Goal: Task Accomplishment & Management: Manage account settings

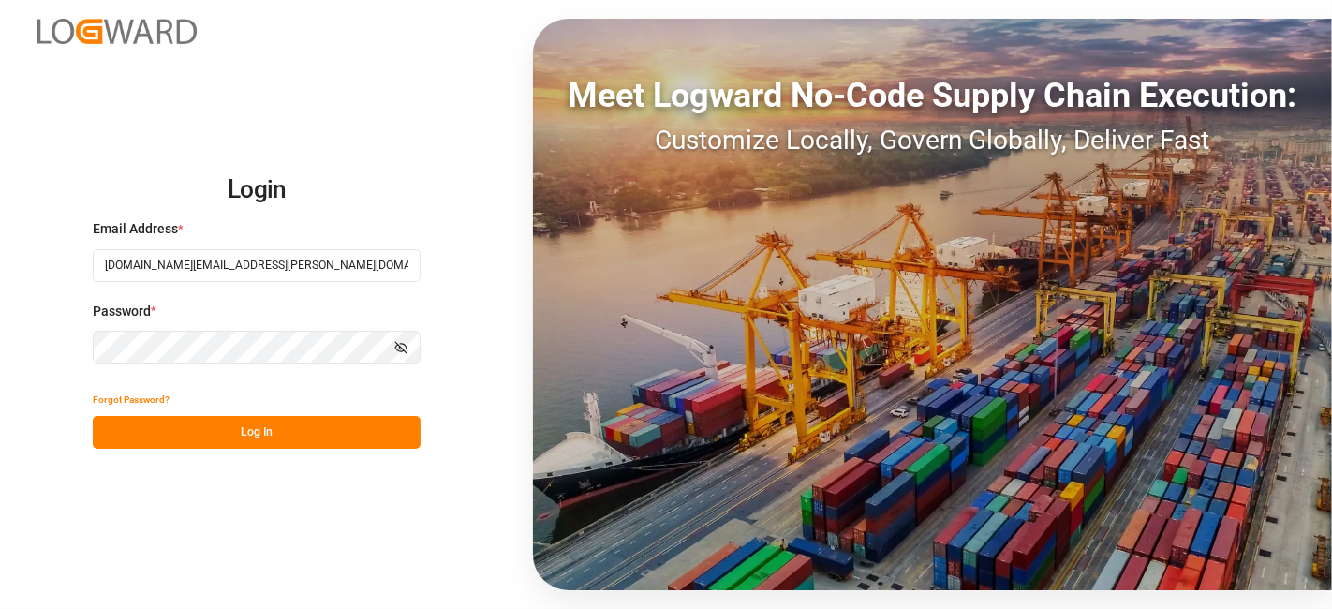
click at [249, 432] on button "Log In" at bounding box center [257, 432] width 328 height 33
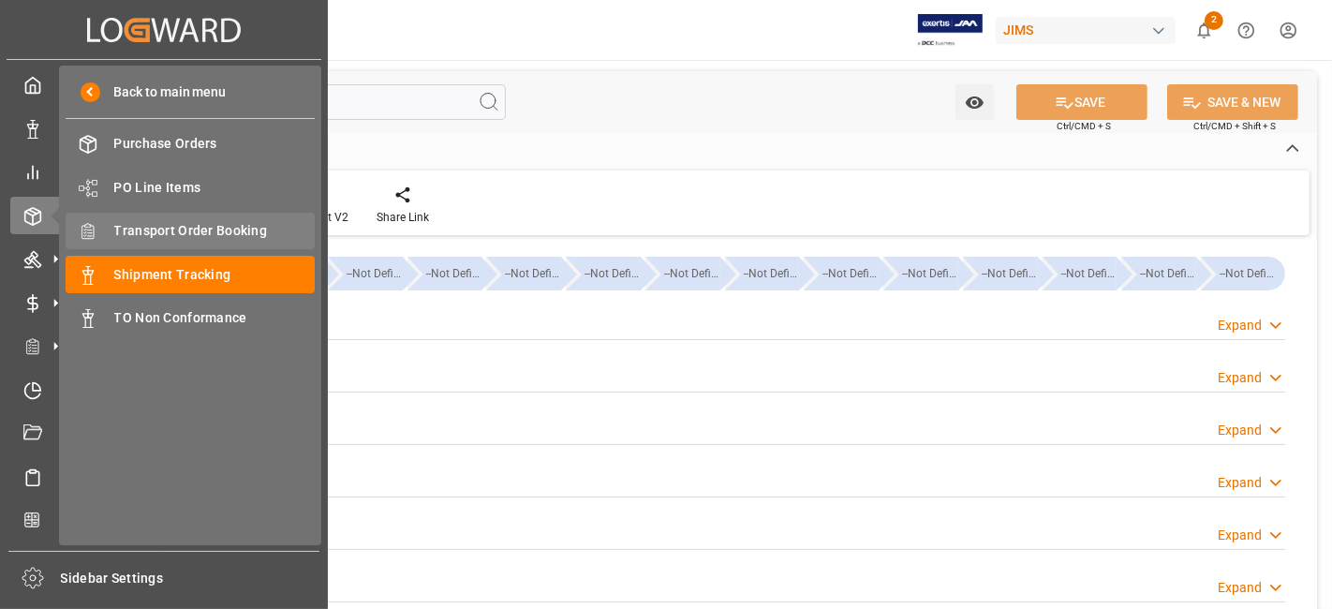
click at [253, 230] on span "Transport Order Booking" at bounding box center [214, 231] width 201 height 20
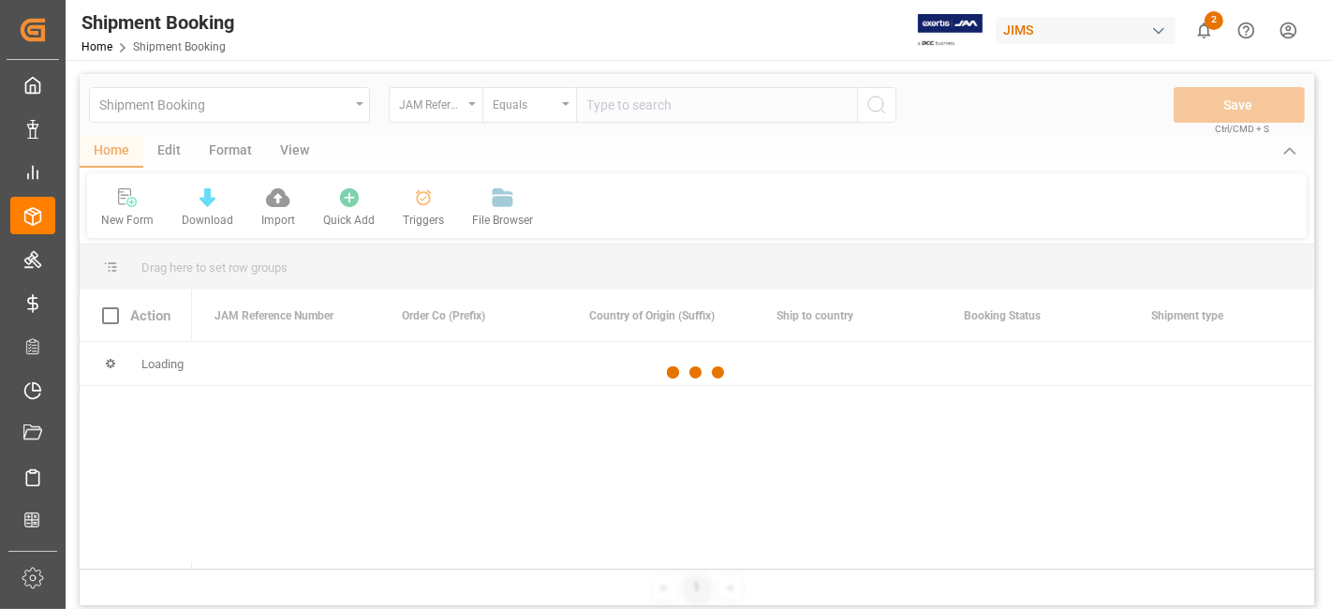
click at [612, 108] on div at bounding box center [697, 373] width 1235 height 598
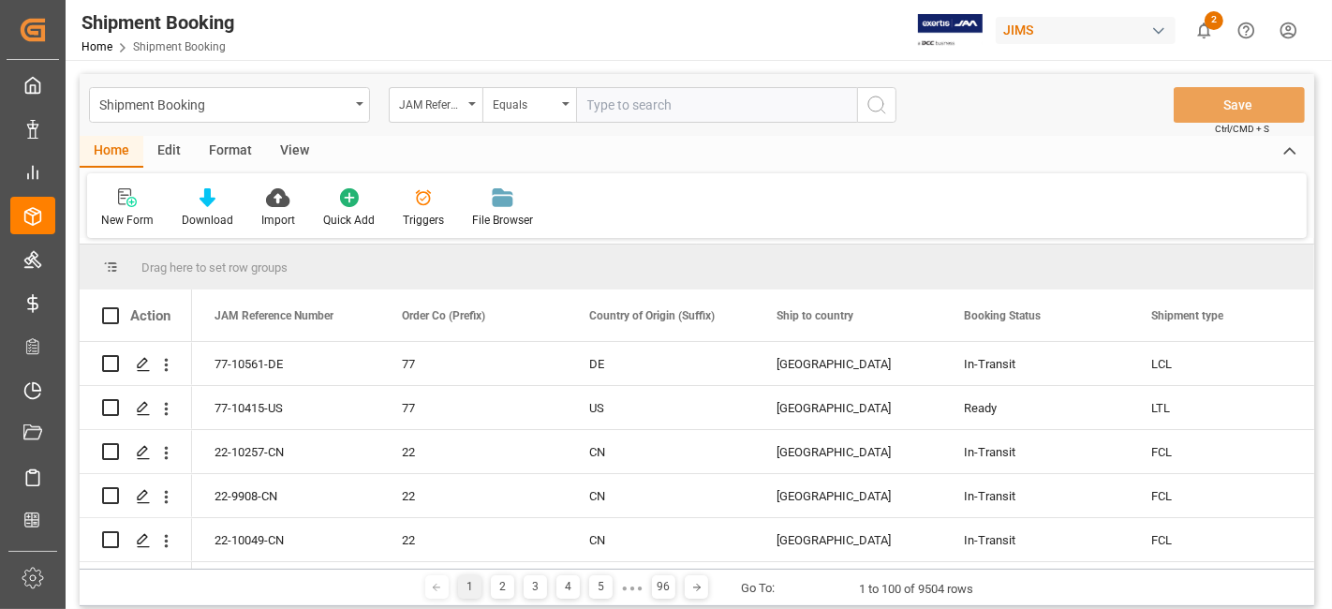
click at [612, 108] on input "text" at bounding box center [716, 105] width 281 height 36
paste input "77-10708-DE"
type input "77-10708-DE"
click at [894, 115] on button "search button" at bounding box center [876, 105] width 39 height 36
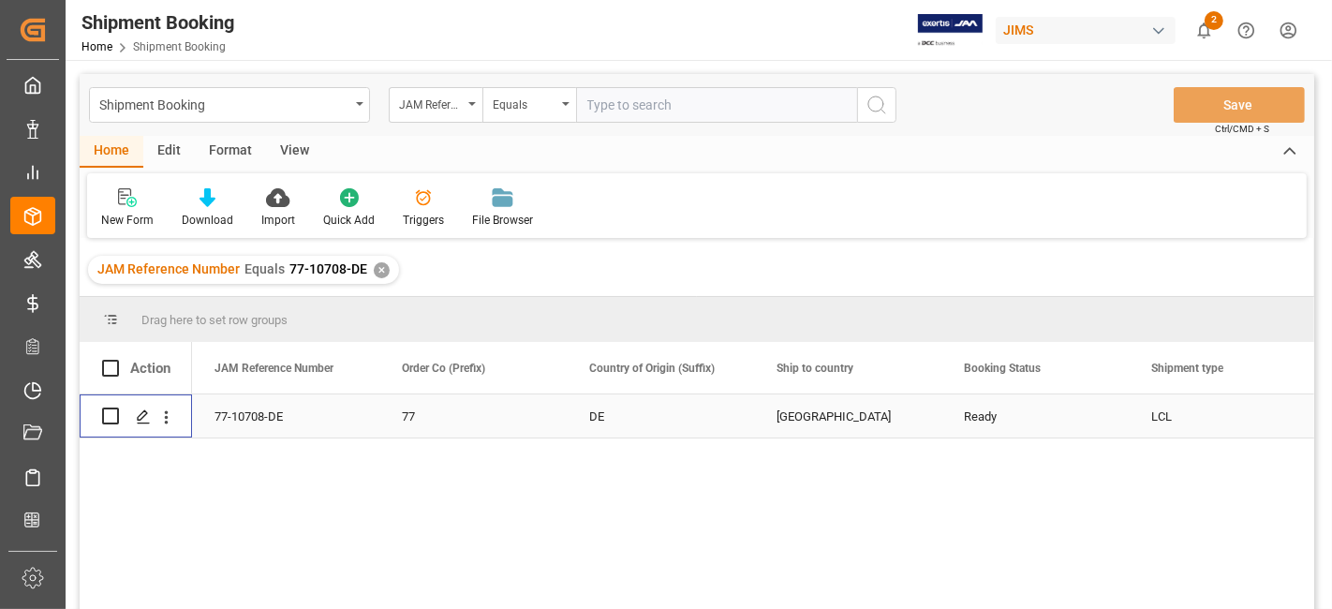
click at [150, 429] on div "Press SPACE to select this row." at bounding box center [142, 417] width 28 height 35
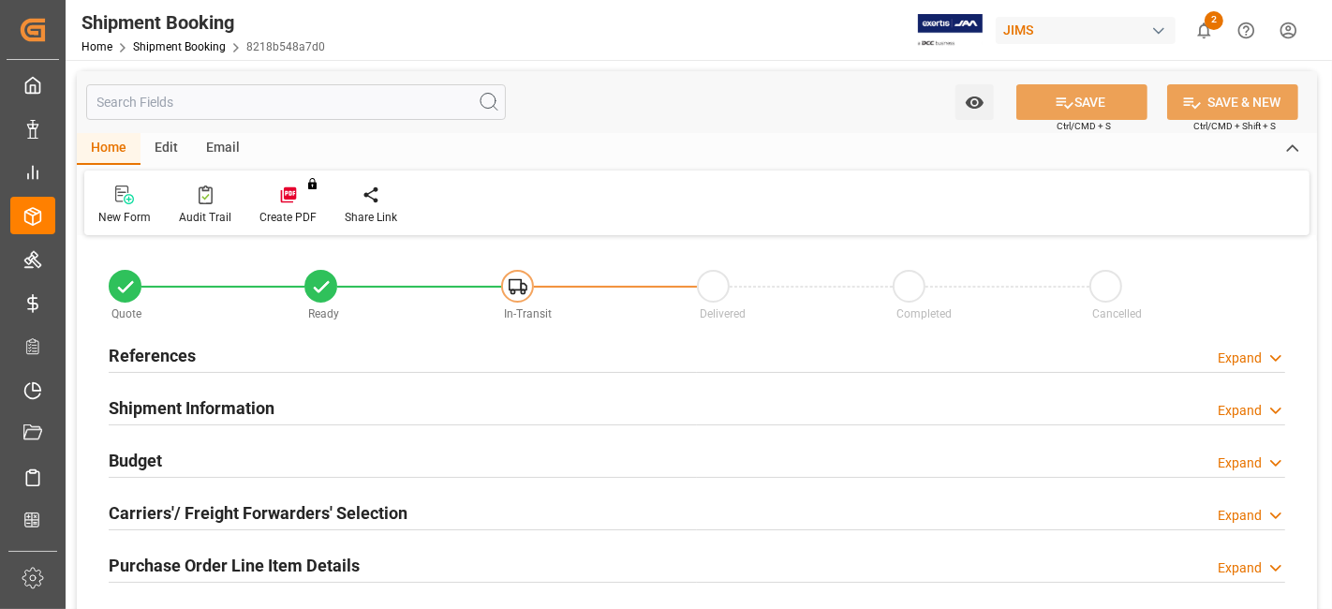
type input "0"
type input "30"
type input "93.689"
type input "5362.6842"
type input "20016.78"
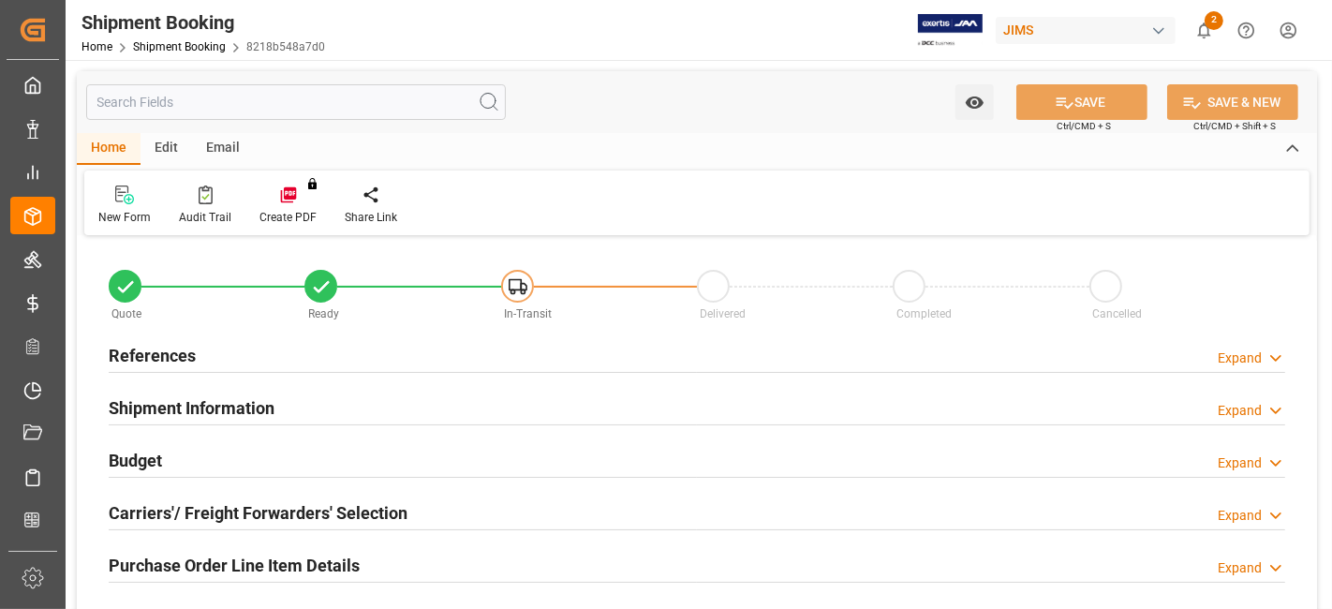
type input "[DATE]"
click at [324, 363] on div "References Expand" at bounding box center [697, 354] width 1177 height 36
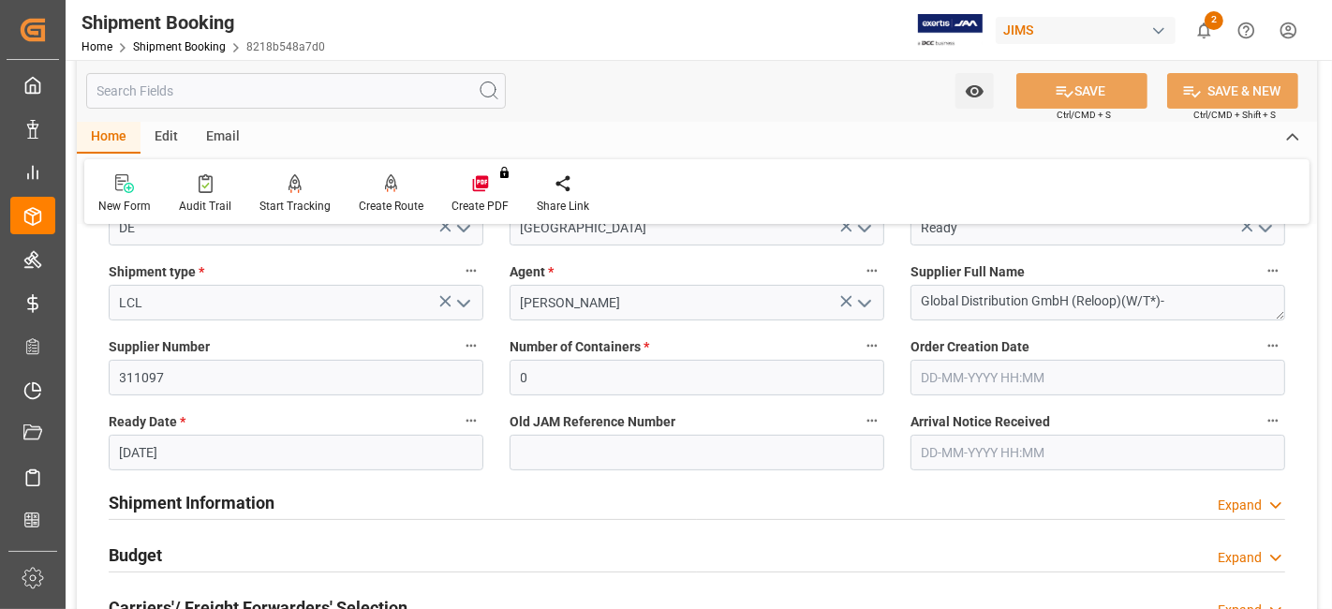
scroll to position [312, 0]
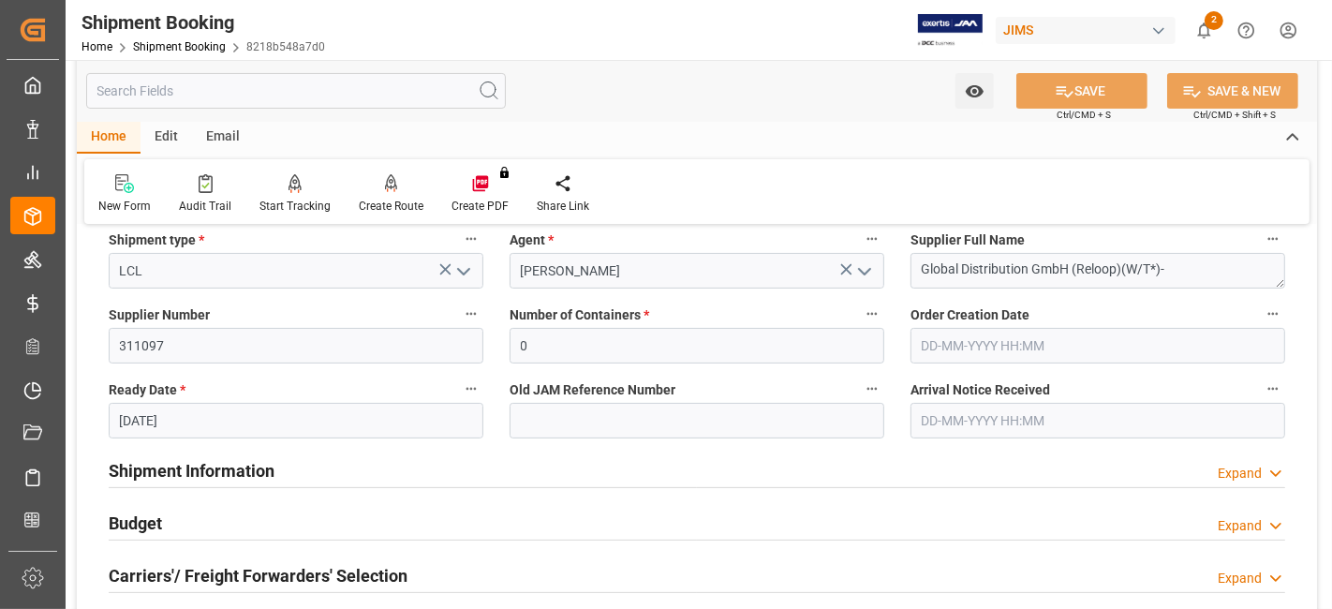
click at [238, 477] on h2 "Shipment Information" at bounding box center [192, 470] width 166 height 25
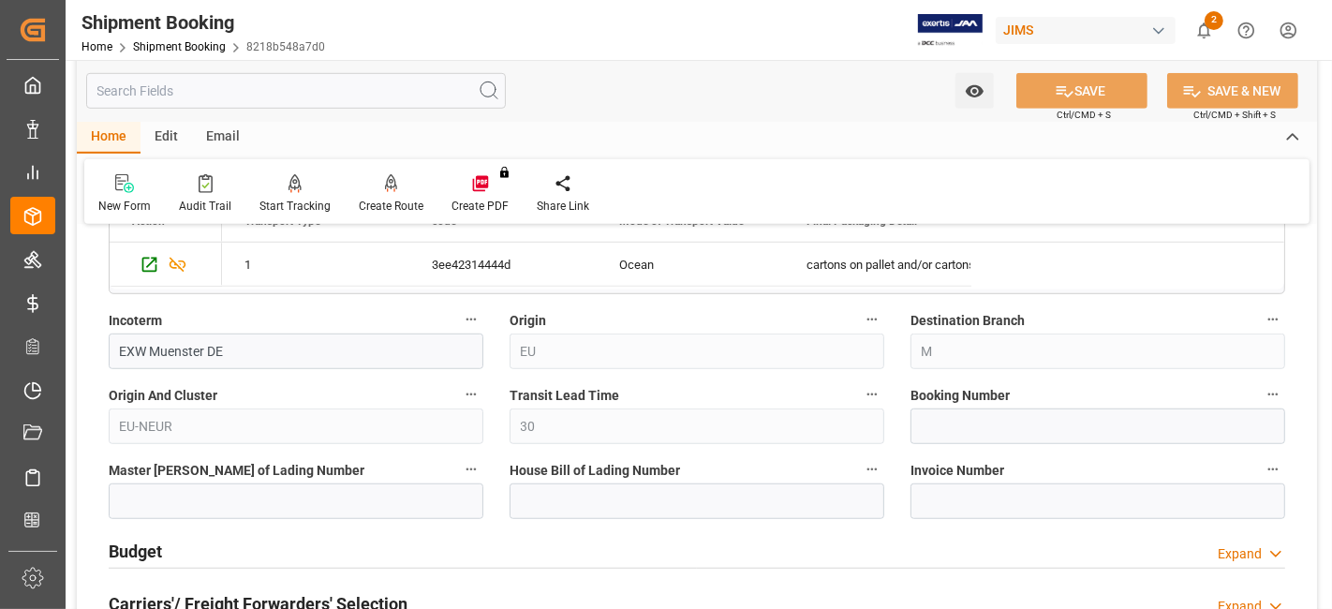
scroll to position [1249, 0]
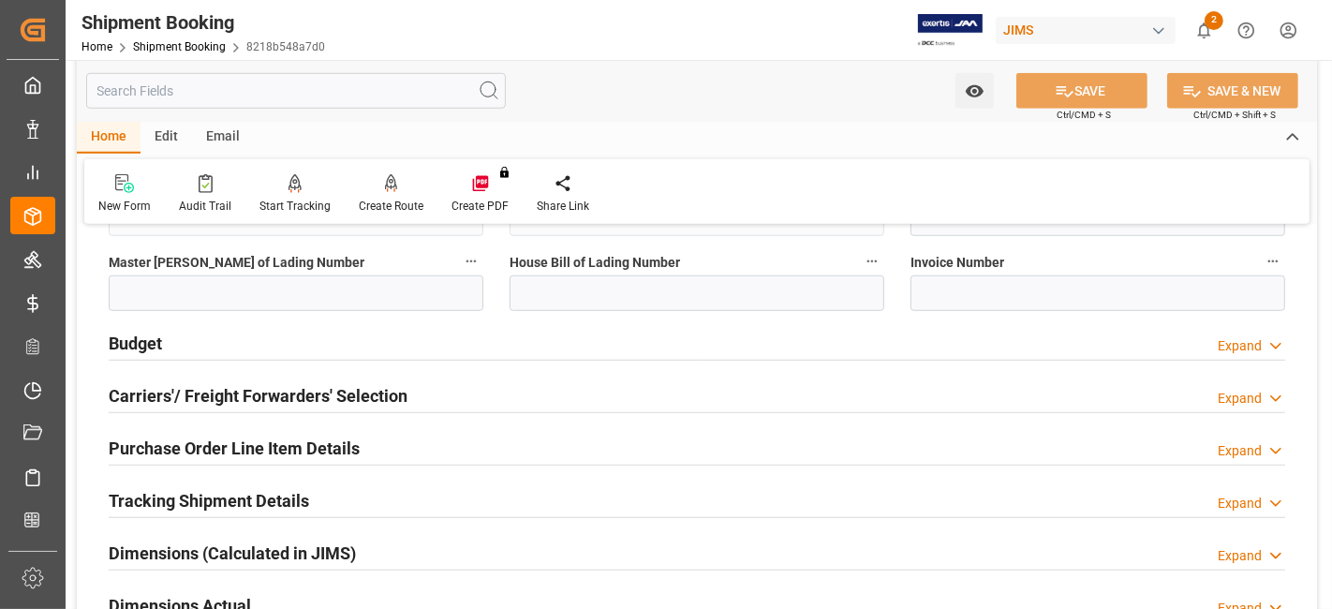
click at [185, 334] on div "Budget Expand" at bounding box center [697, 342] width 1177 height 36
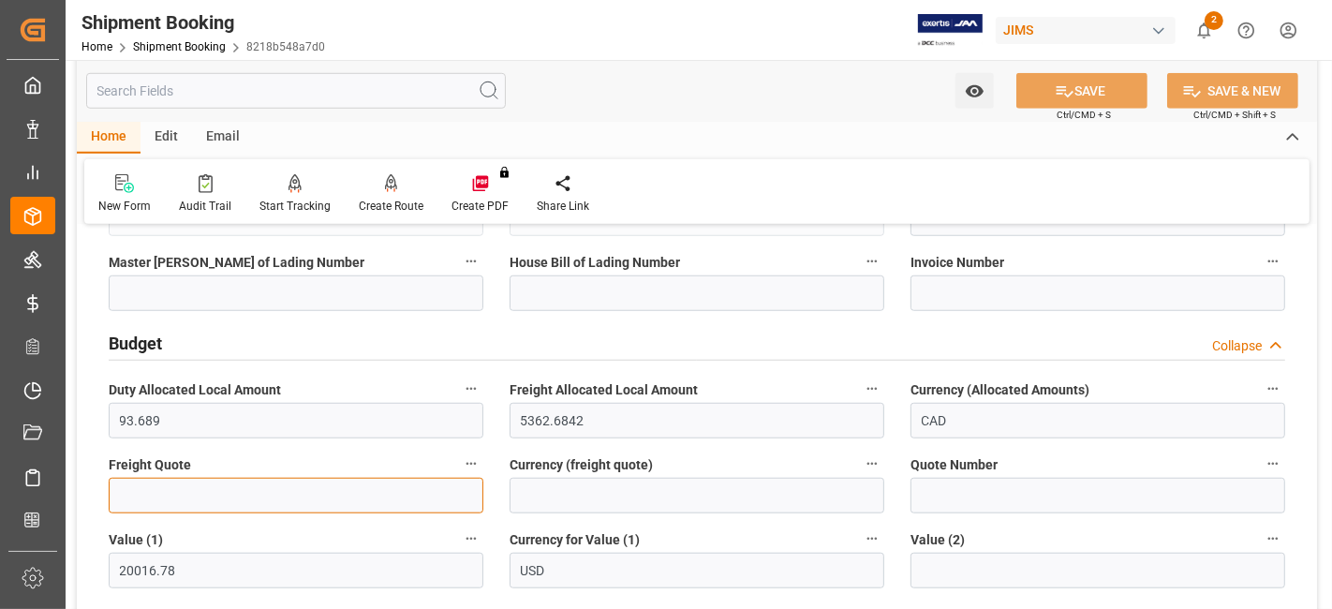
click at [171, 488] on input "text" at bounding box center [296, 496] width 375 height 36
drag, startPoint x: 219, startPoint y: 497, endPoint x: 223, endPoint y: 484, distance: 12.7
click at [218, 497] on input "text" at bounding box center [296, 496] width 375 height 36
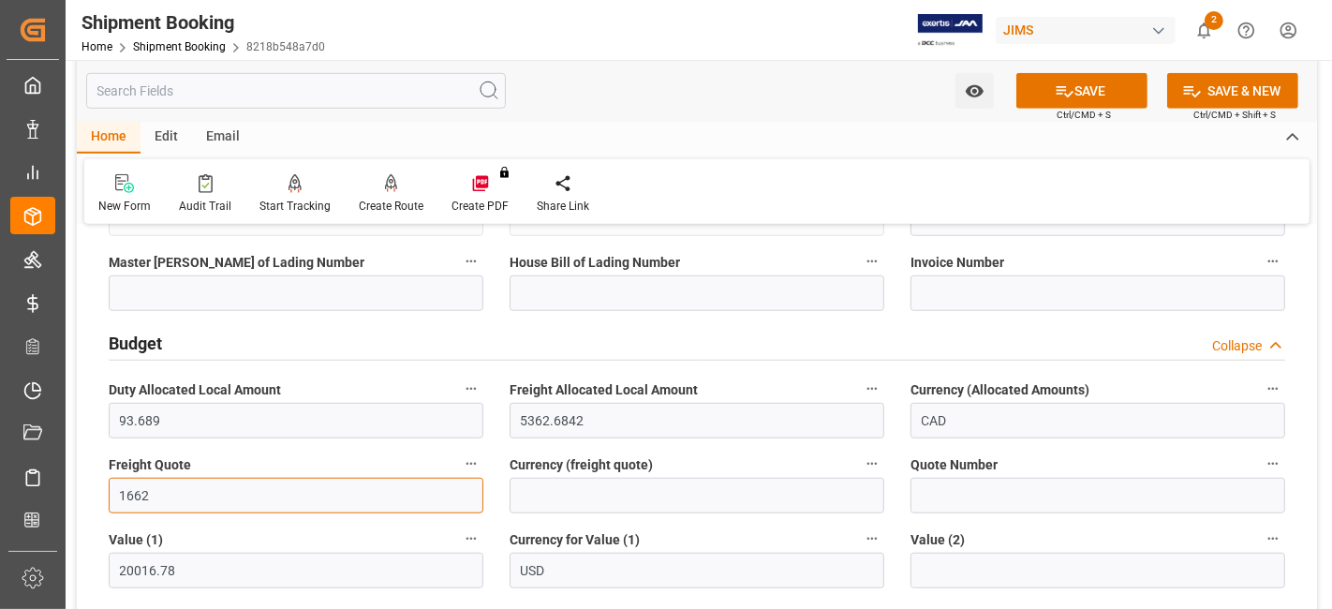
type input "1662"
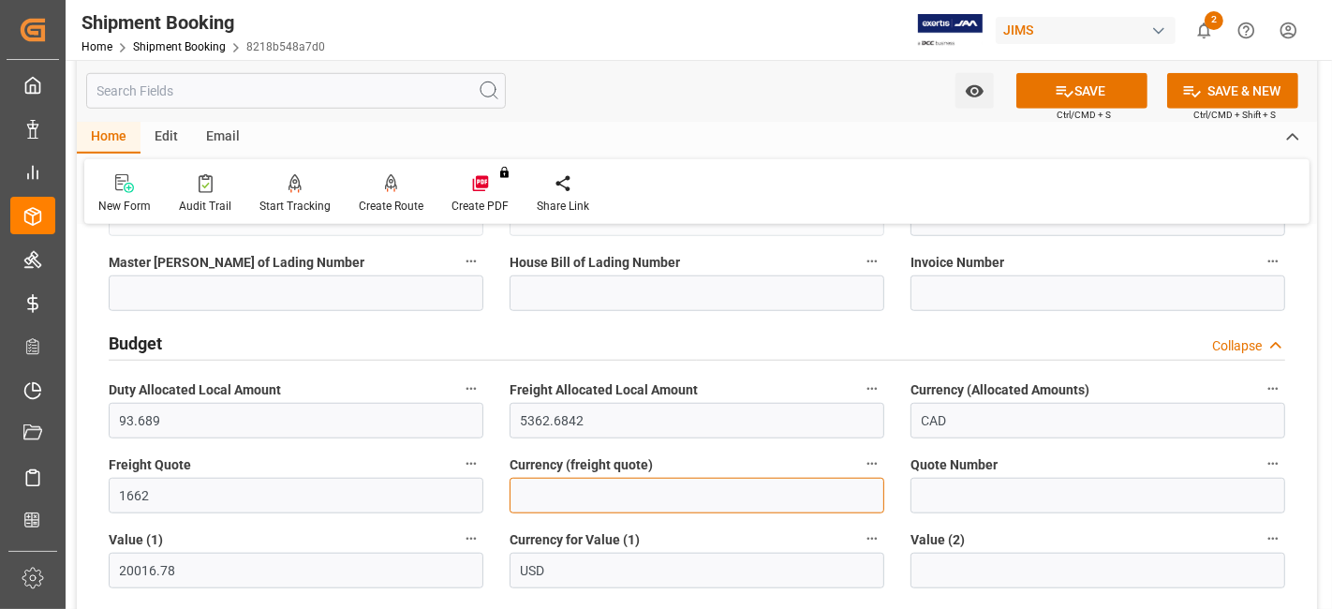
click at [770, 497] on input at bounding box center [697, 496] width 375 height 36
type input "USD"
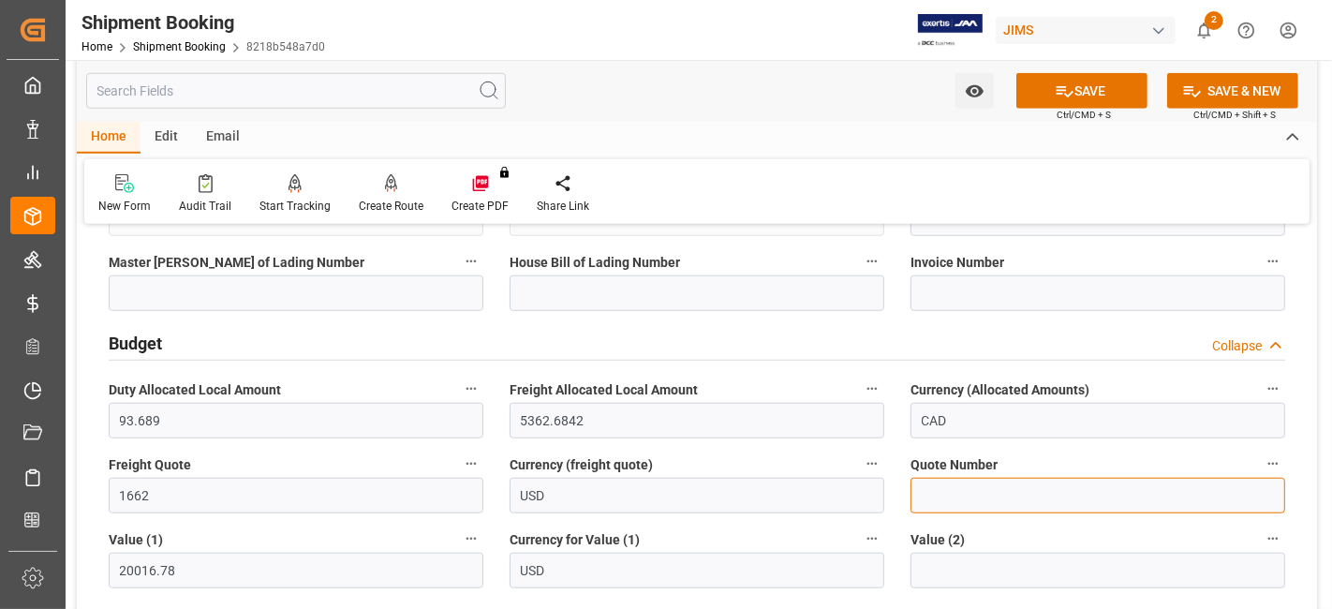
click at [1054, 494] on input at bounding box center [1098, 496] width 375 height 36
paste input "QMTL00346498"
type input "QMTL00346498"
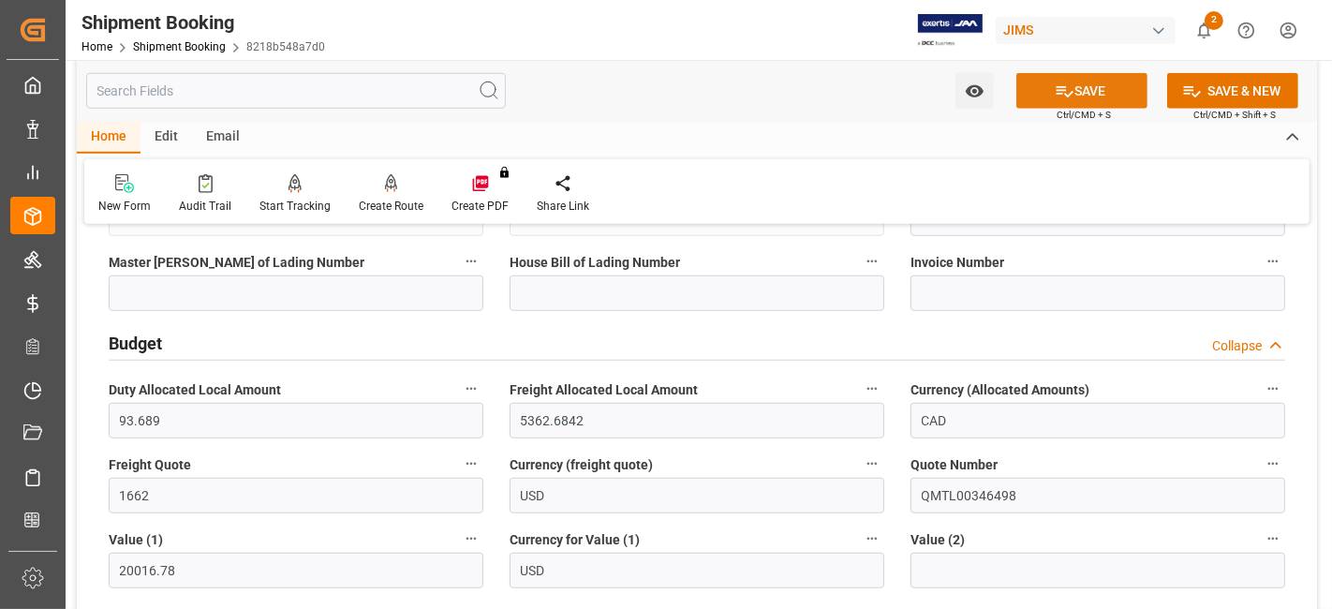
click at [1048, 78] on button "SAVE" at bounding box center [1081, 91] width 131 height 36
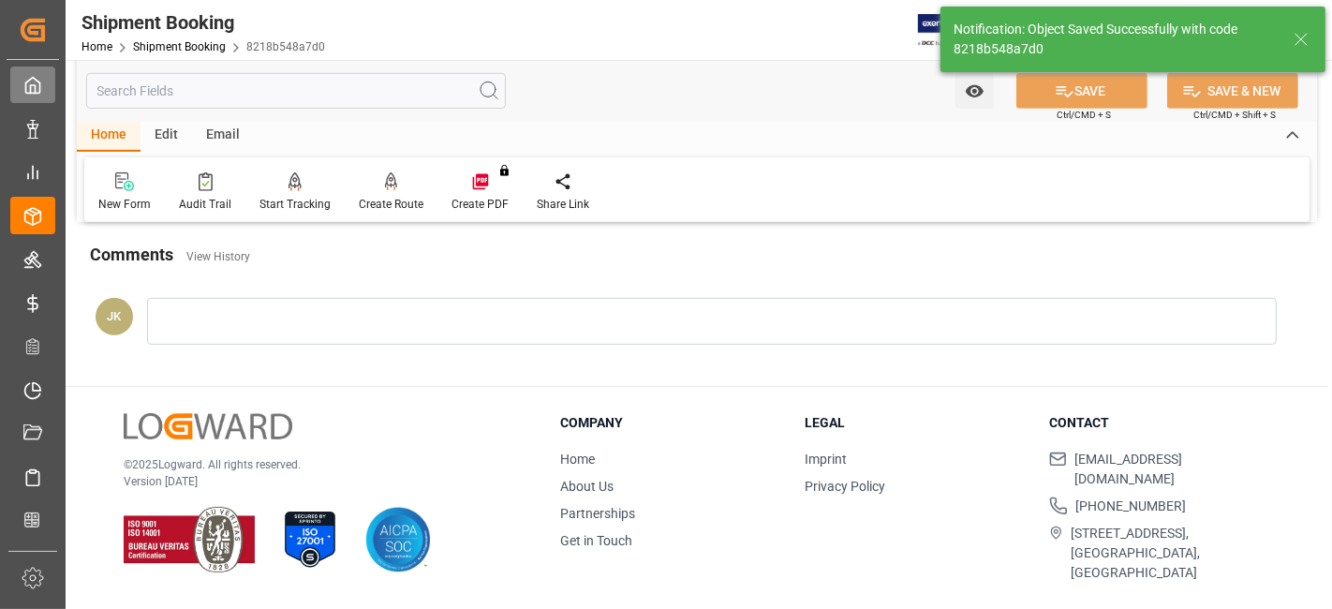
scroll to position [120, 0]
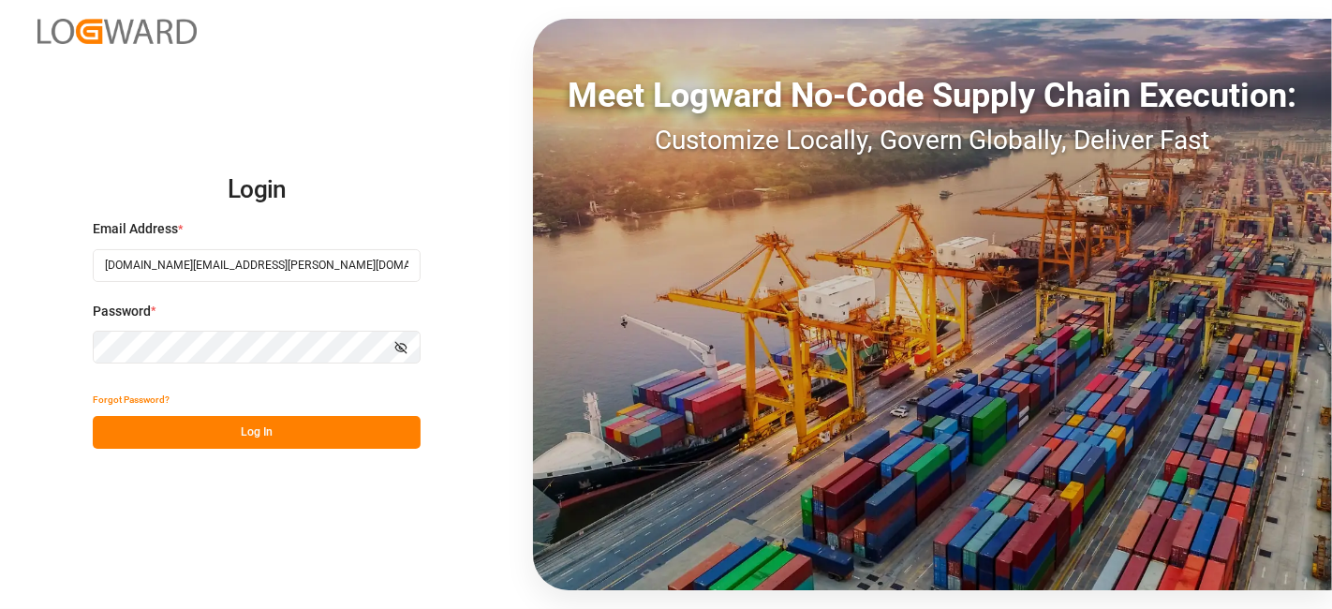
click at [238, 436] on button "Log In" at bounding box center [257, 432] width 328 height 33
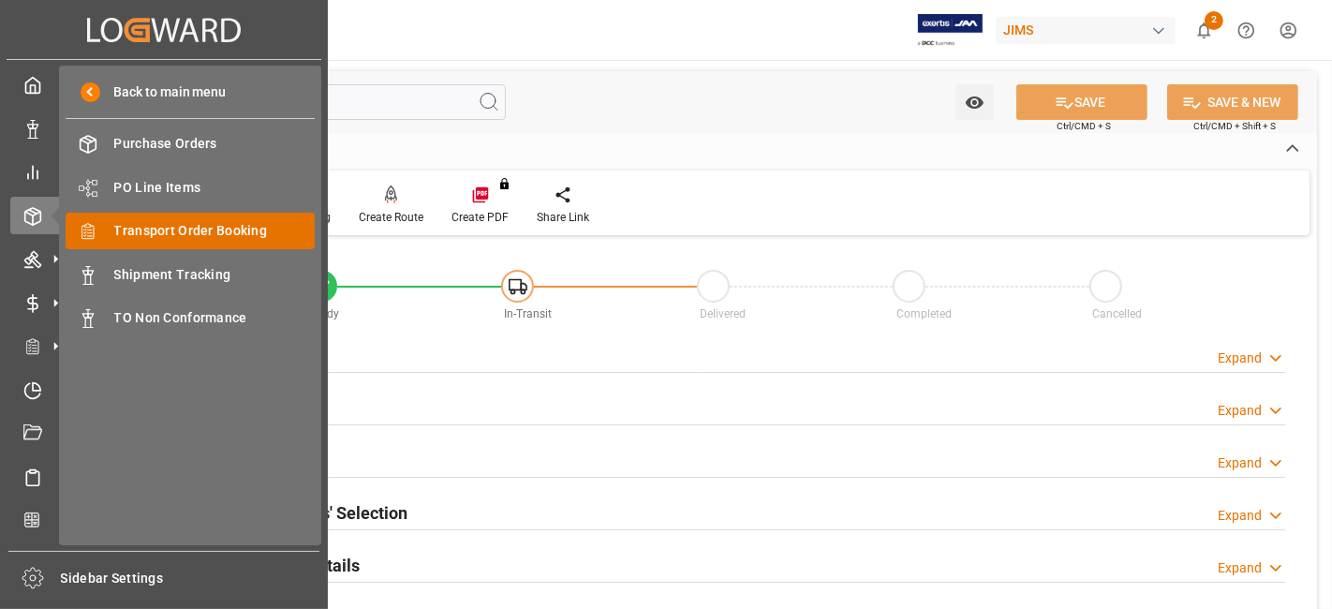
click at [248, 235] on span "Transport Order Booking" at bounding box center [214, 231] width 201 height 20
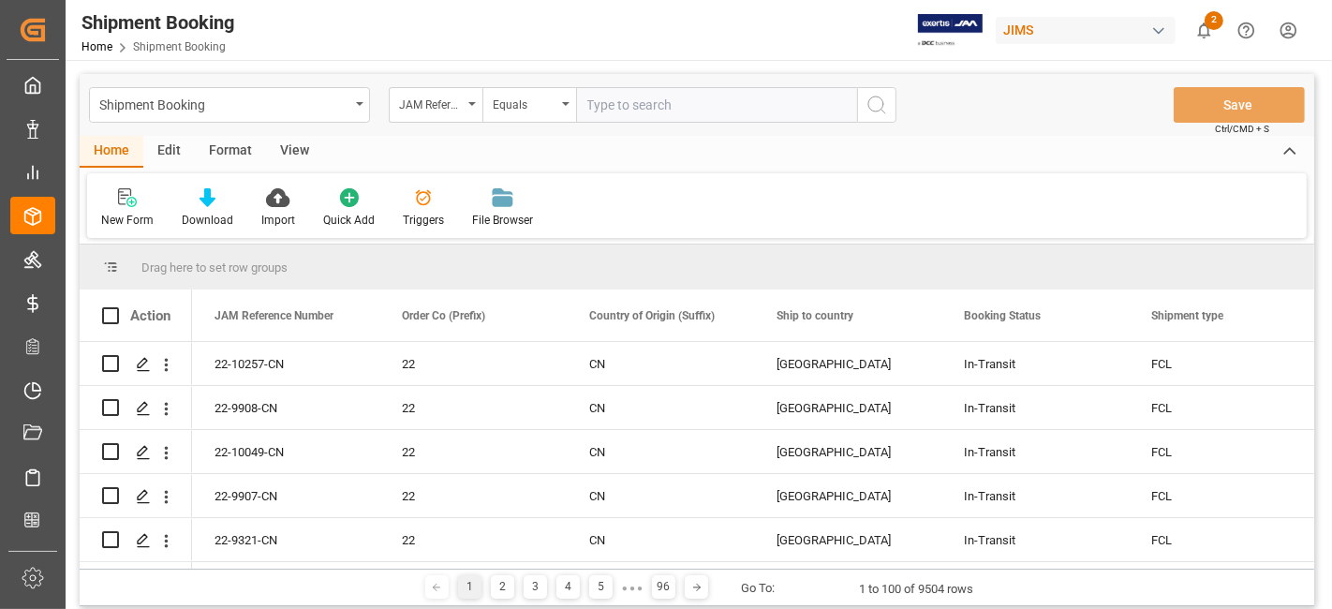
click at [637, 104] on input "text" at bounding box center [716, 105] width 281 height 36
type input "77-10415-US"
click at [882, 108] on circle "search button" at bounding box center [875, 103] width 15 height 15
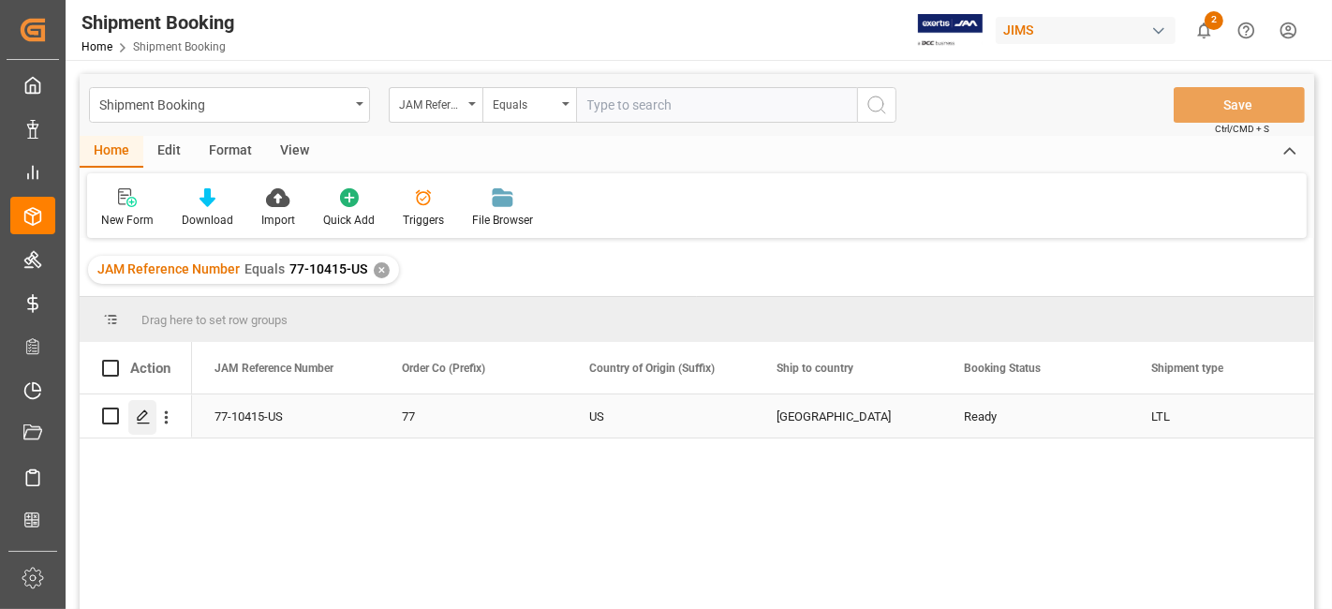
click at [144, 423] on div "Press SPACE to select this row." at bounding box center [142, 417] width 28 height 35
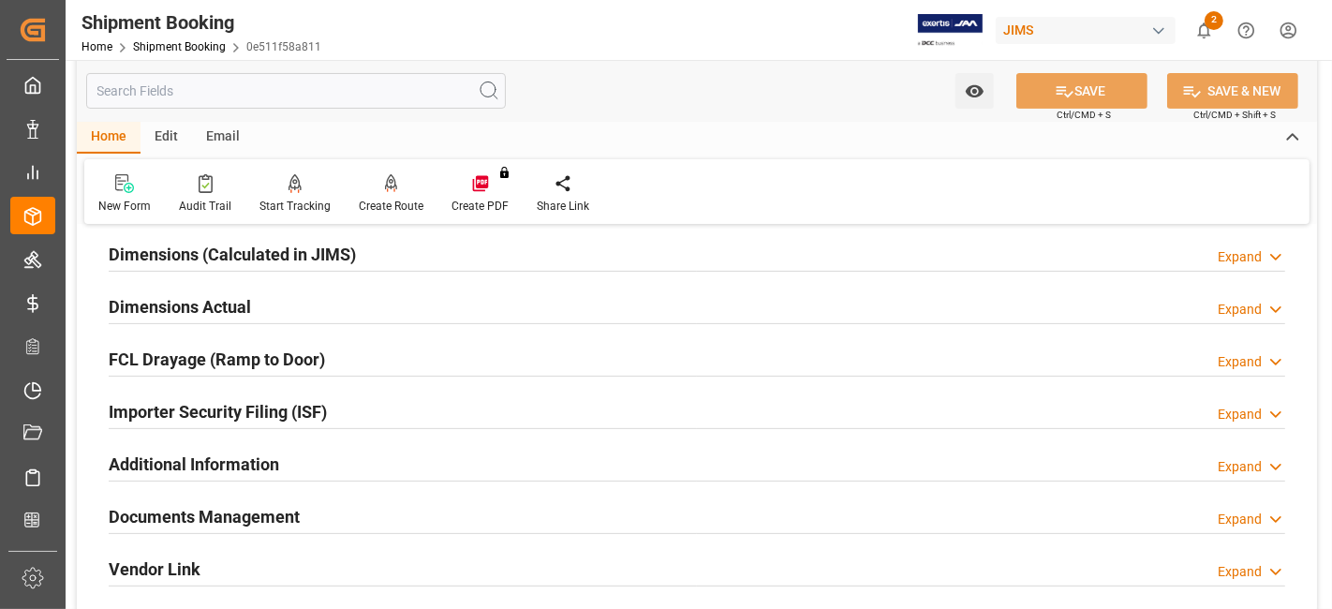
scroll to position [208, 0]
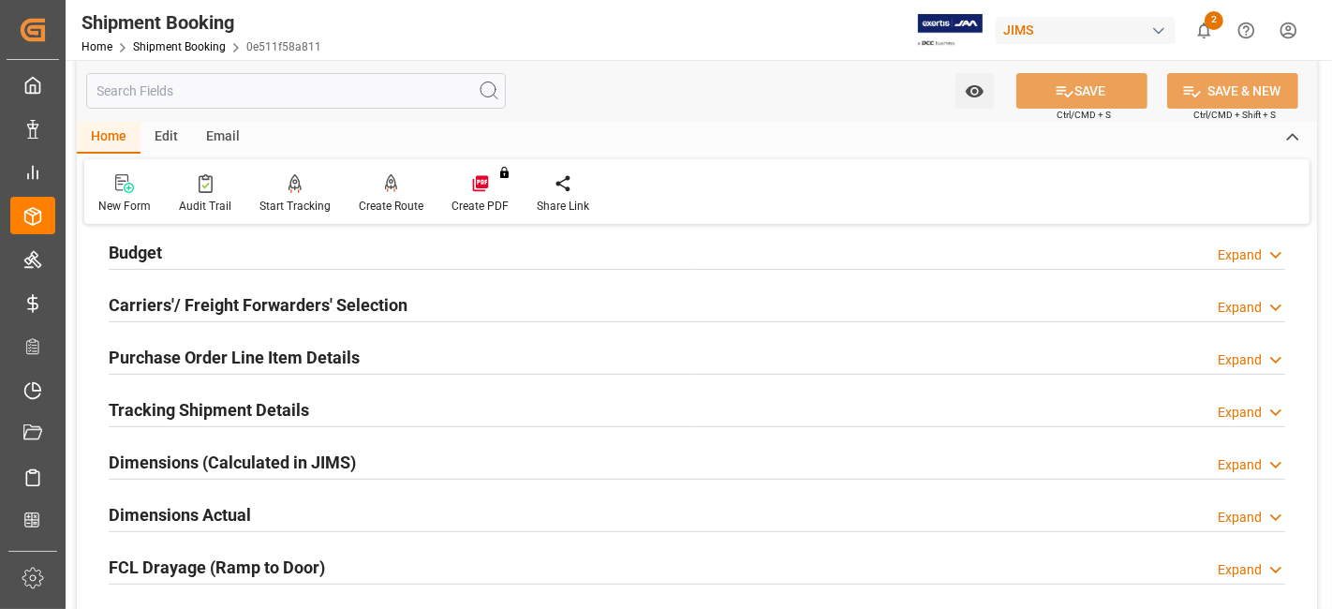
click at [192, 255] on div "Budget Expand" at bounding box center [697, 251] width 1177 height 36
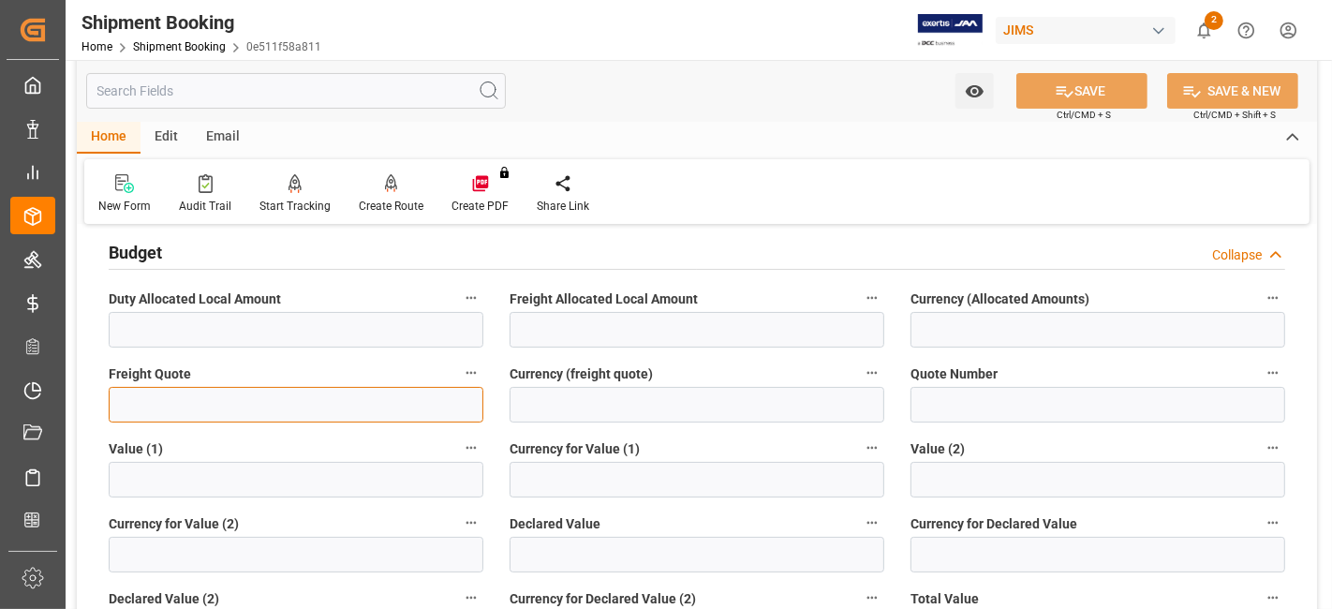
click at [160, 414] on input "text" at bounding box center [296, 405] width 375 height 36
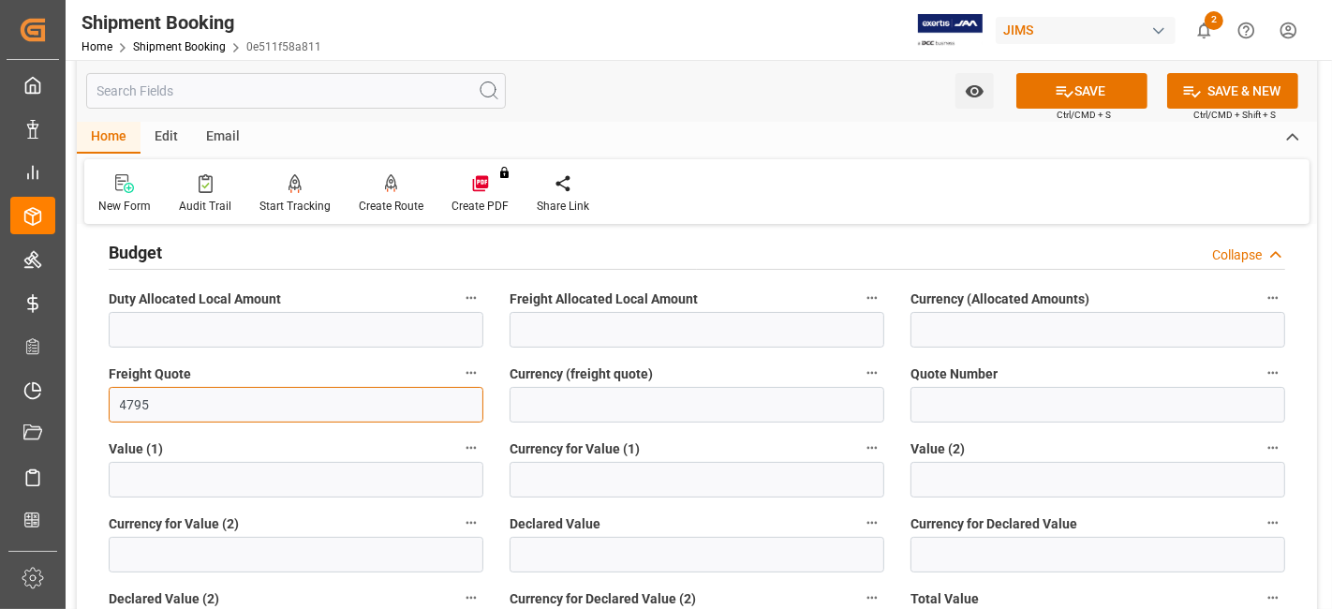
type input "4795"
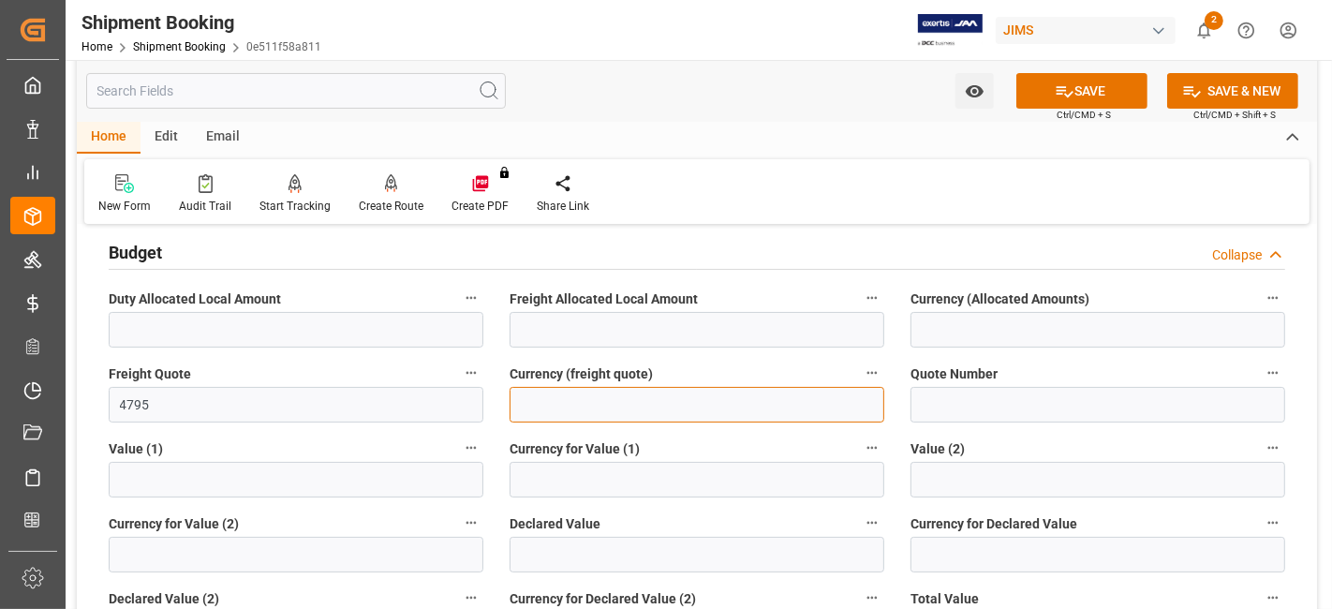
click at [749, 408] on input at bounding box center [697, 405] width 375 height 36
type input "CAD"
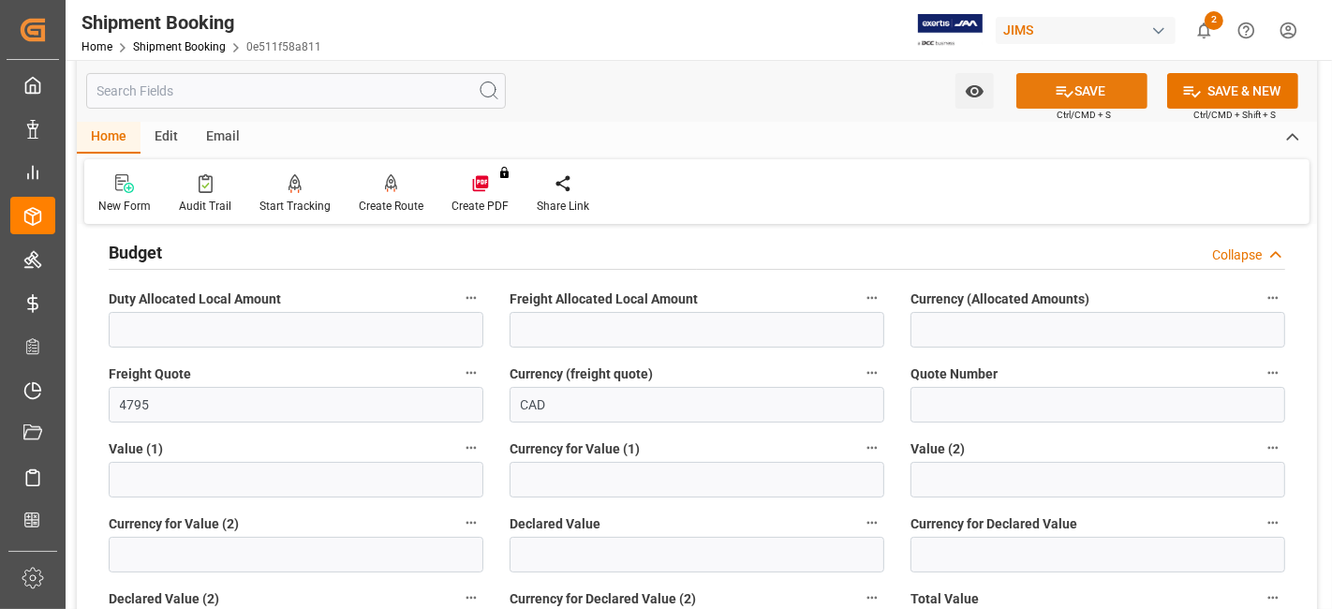
click at [1050, 92] on button "SAVE" at bounding box center [1081, 91] width 131 height 36
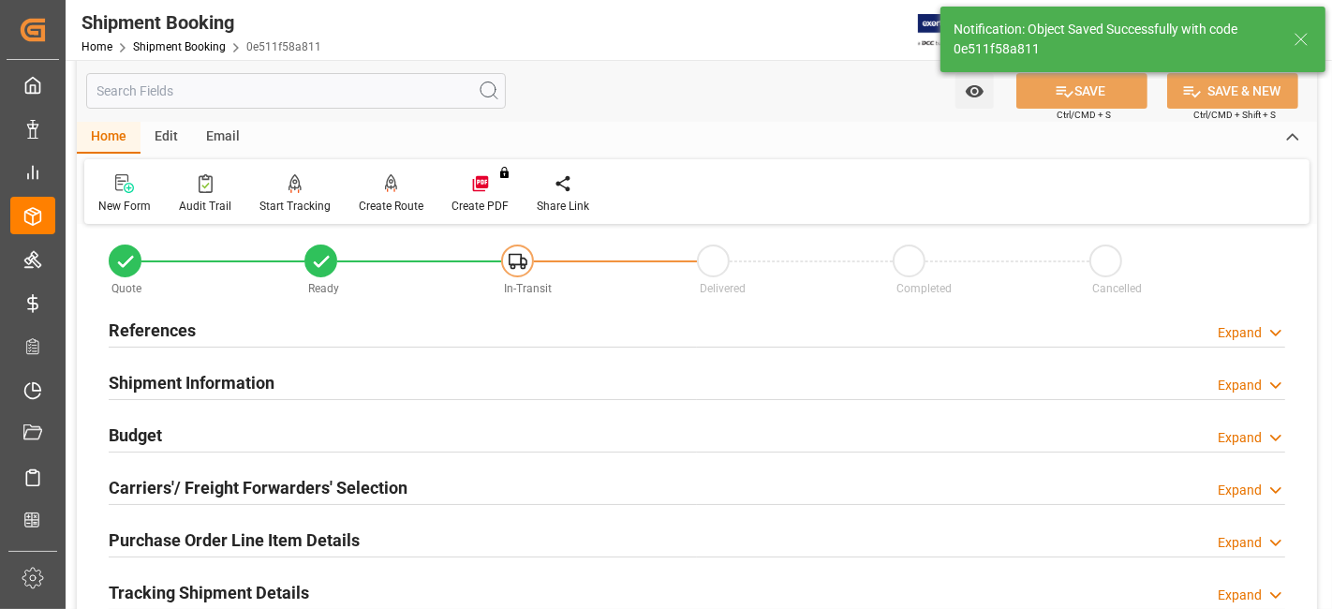
scroll to position [0, 0]
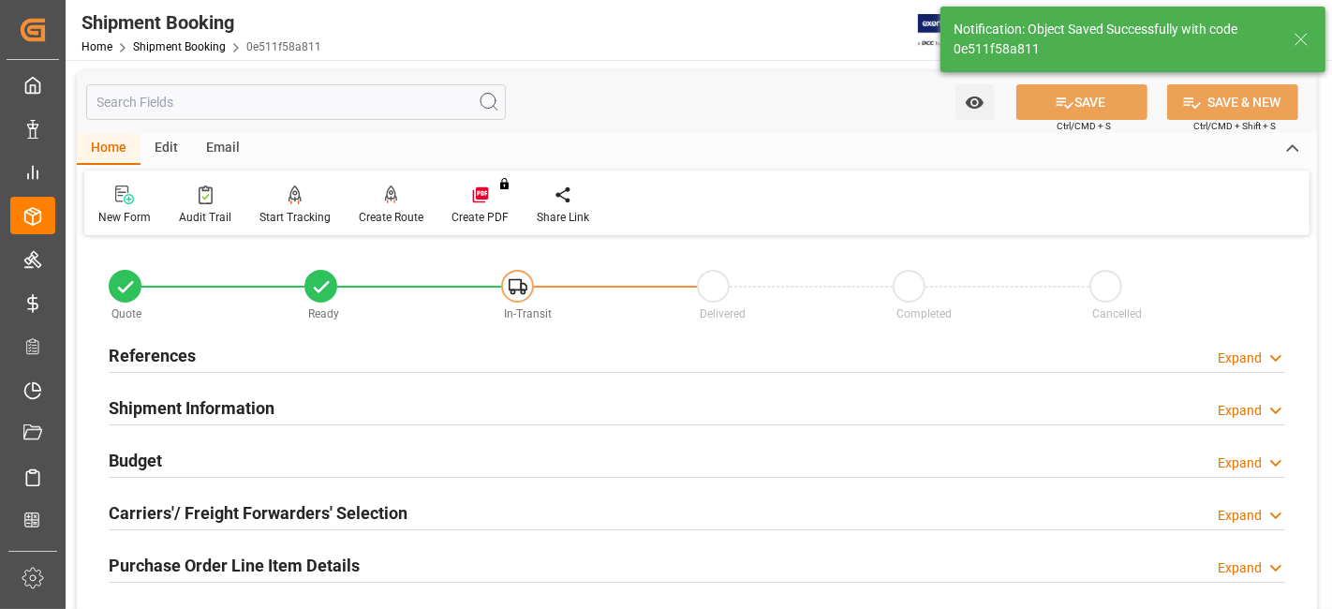
click at [232, 413] on h2 "Shipment Information" at bounding box center [192, 407] width 166 height 25
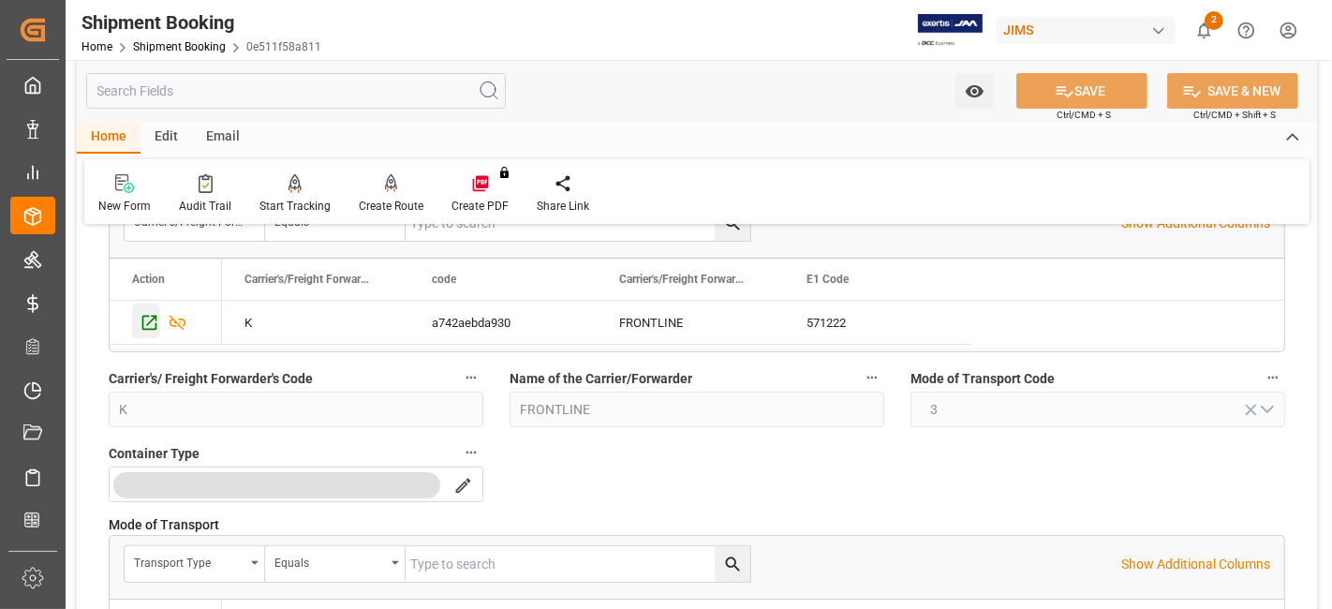
scroll to position [104, 0]
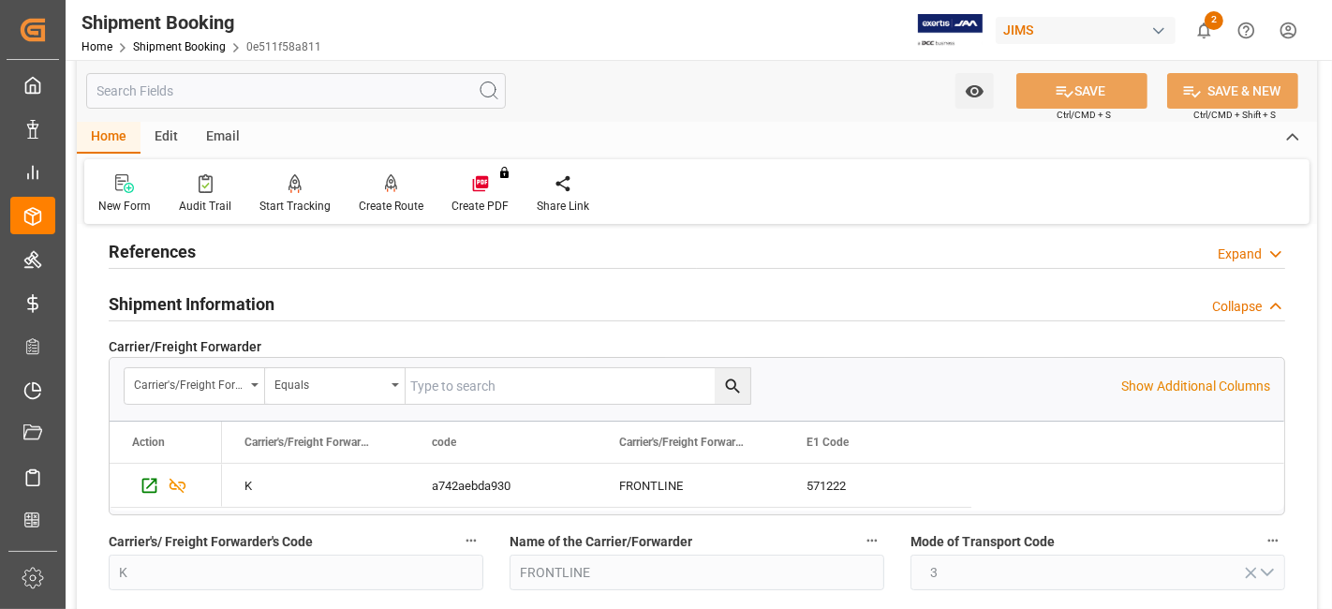
click at [141, 306] on h2 "Shipment Information" at bounding box center [192, 303] width 166 height 25
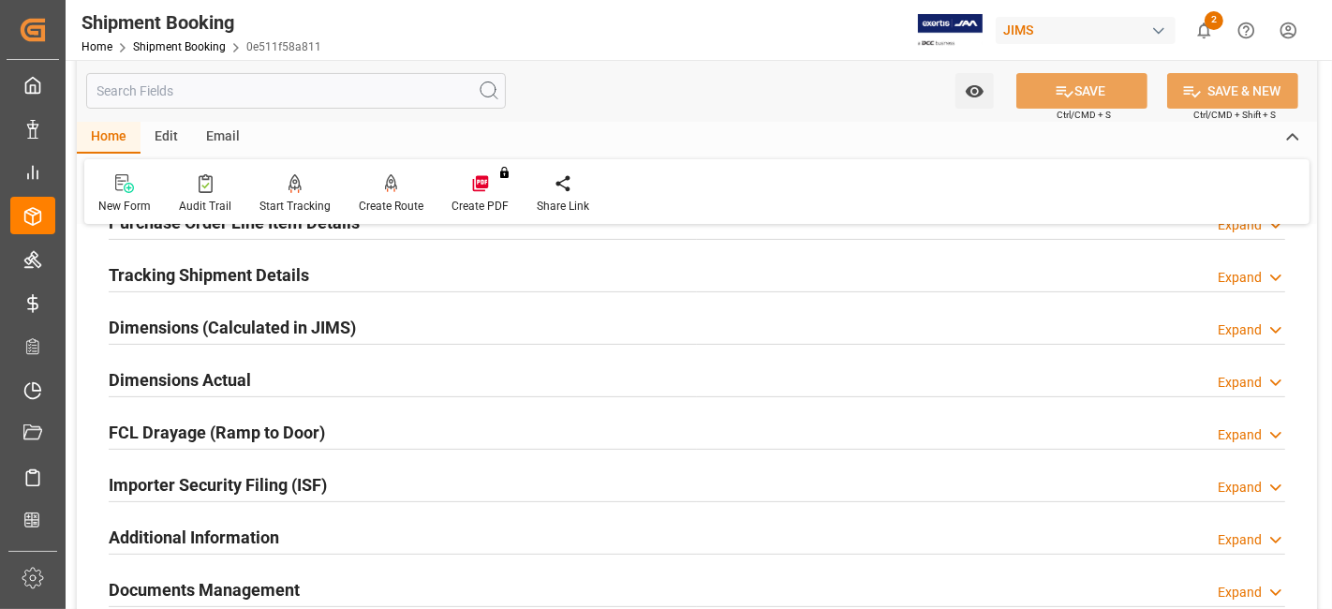
scroll to position [416, 0]
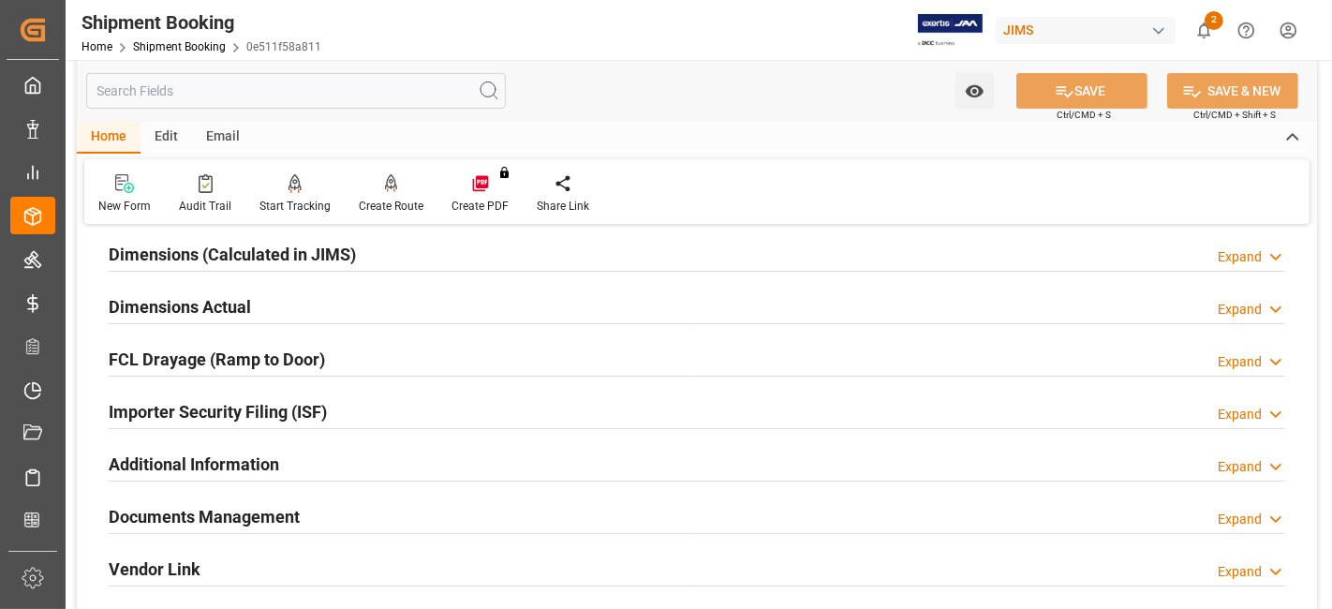
click at [313, 512] on div "Documents Management Expand" at bounding box center [697, 515] width 1177 height 36
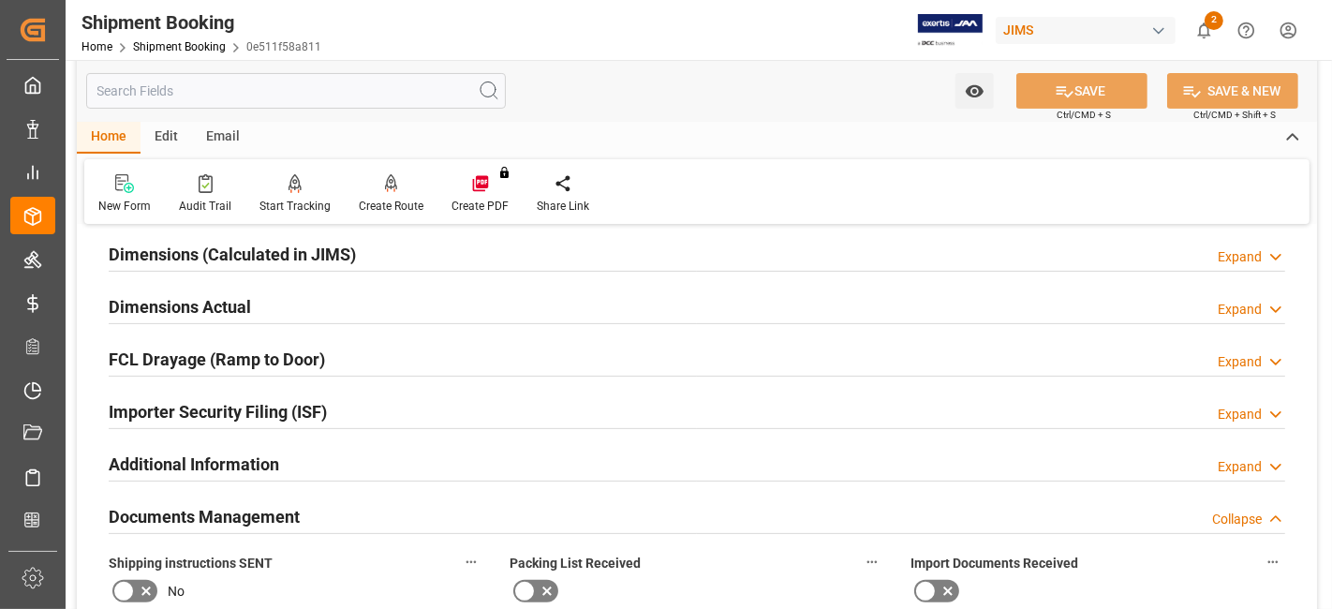
scroll to position [624, 0]
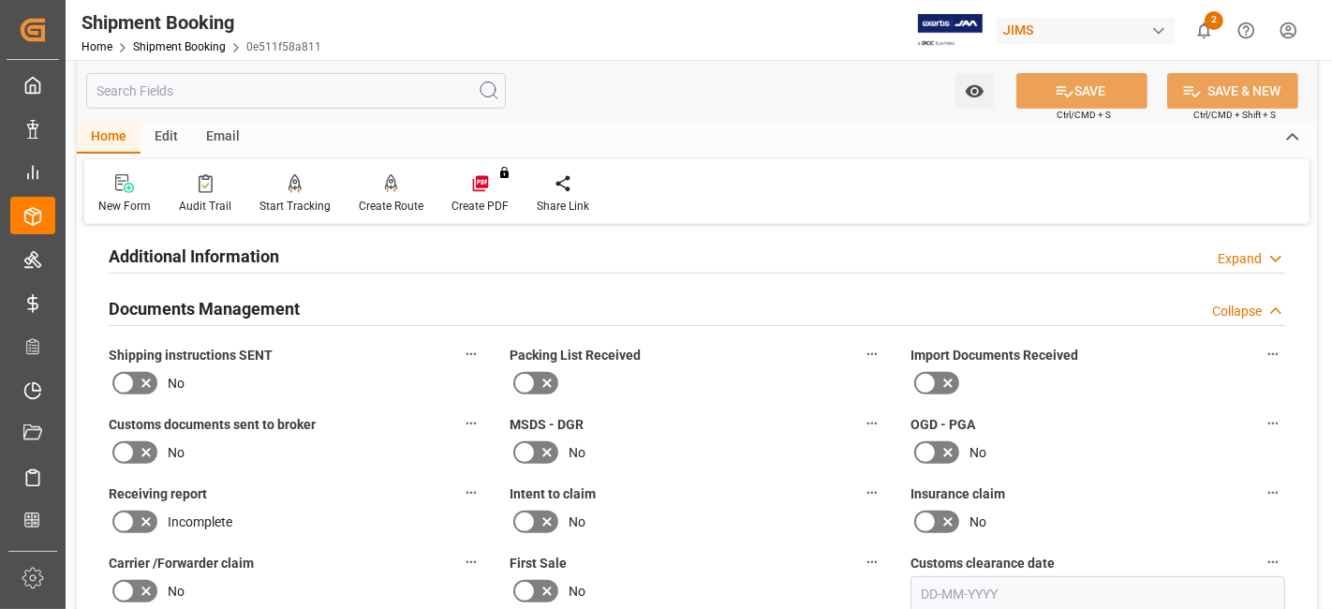
click at [147, 374] on icon at bounding box center [146, 383] width 22 height 22
click at [0, 0] on input "checkbox" at bounding box center [0, 0] width 0 height 0
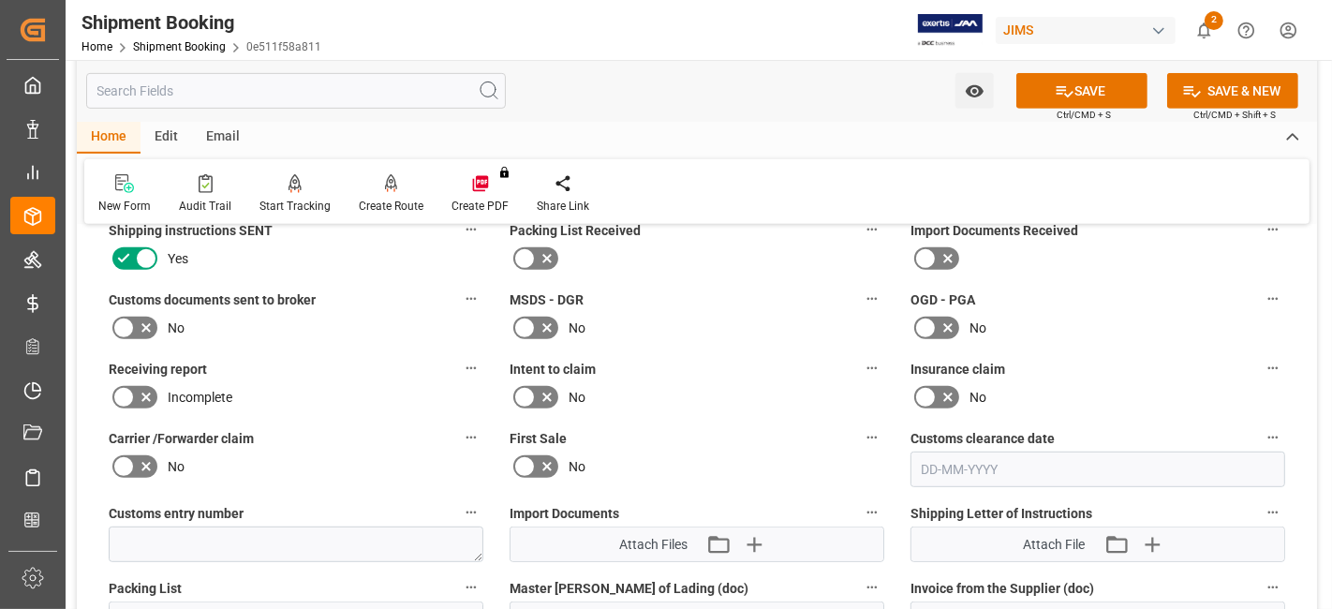
scroll to position [937, 0]
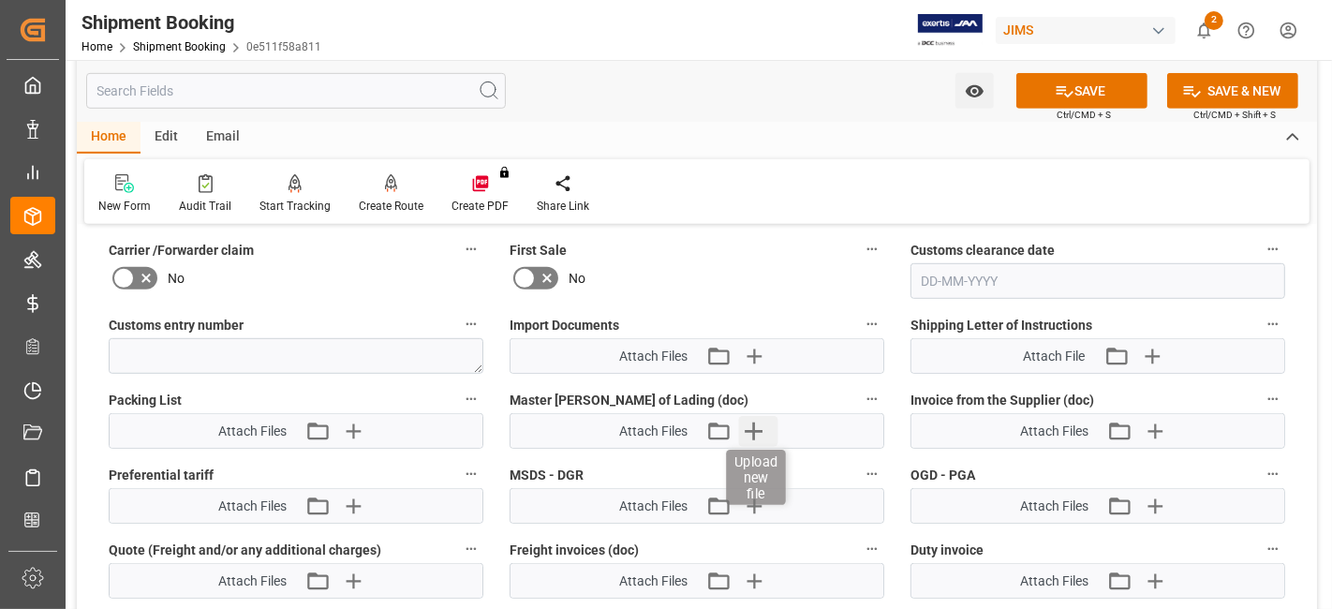
click at [746, 422] on icon "button" at bounding box center [754, 431] width 18 height 18
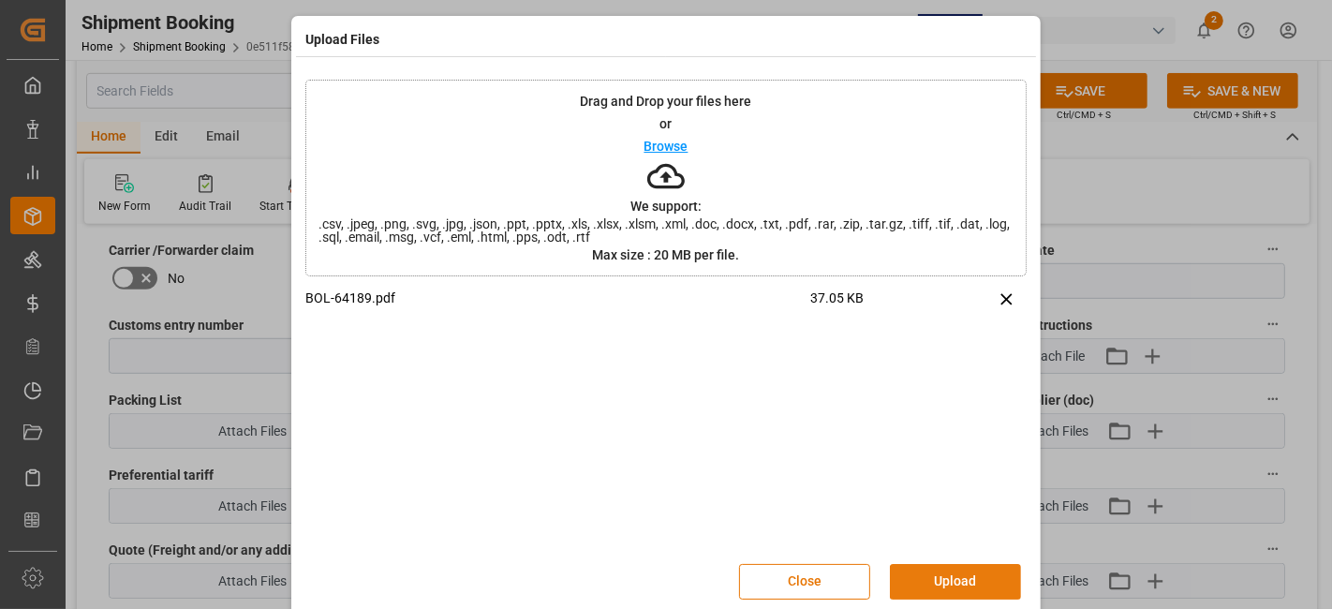
click at [941, 582] on button "Upload" at bounding box center [955, 582] width 131 height 36
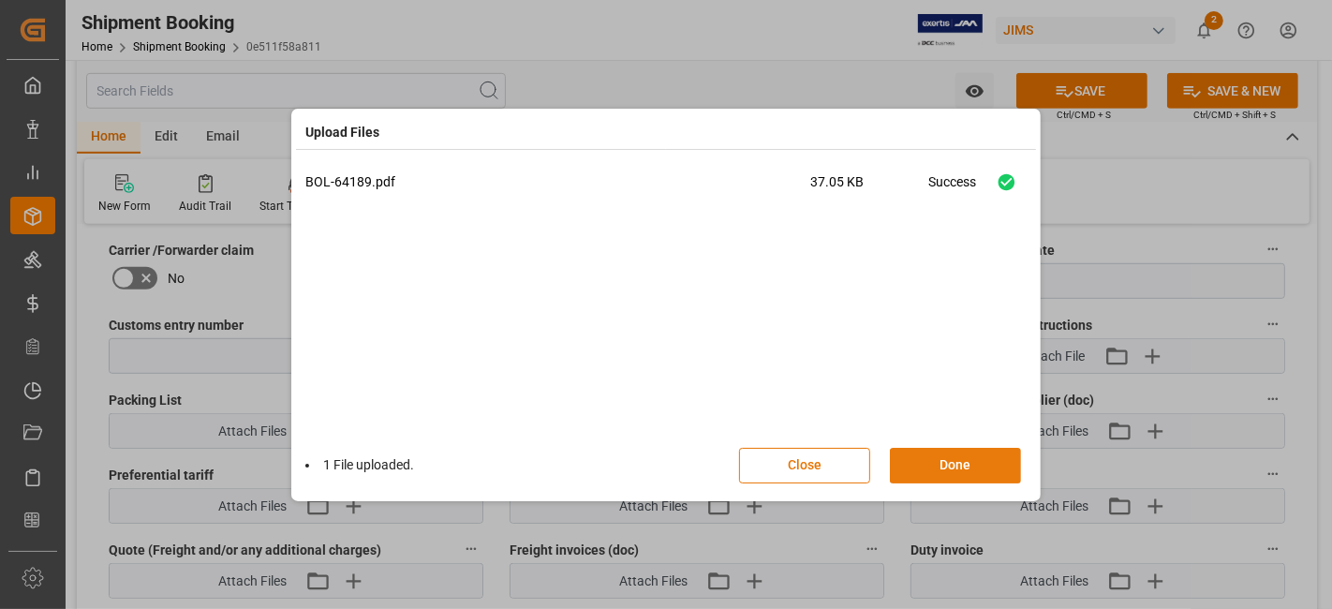
click at [944, 469] on button "Done" at bounding box center [955, 466] width 131 height 36
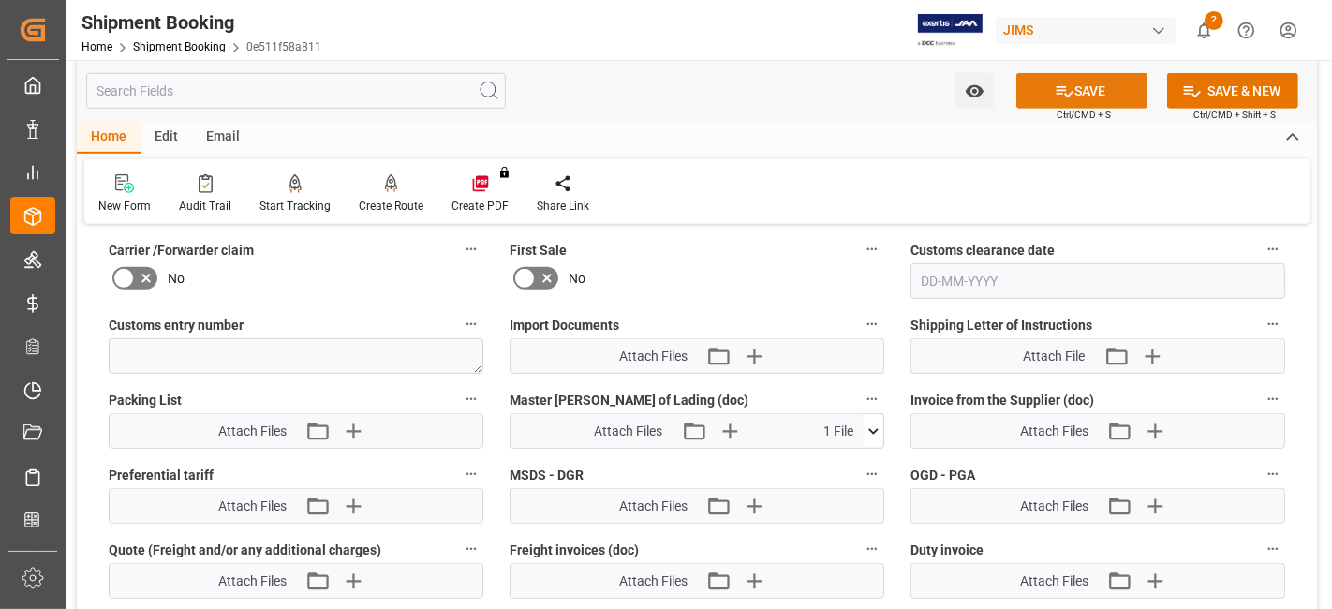
click at [1043, 100] on button "SAVE" at bounding box center [1081, 91] width 131 height 36
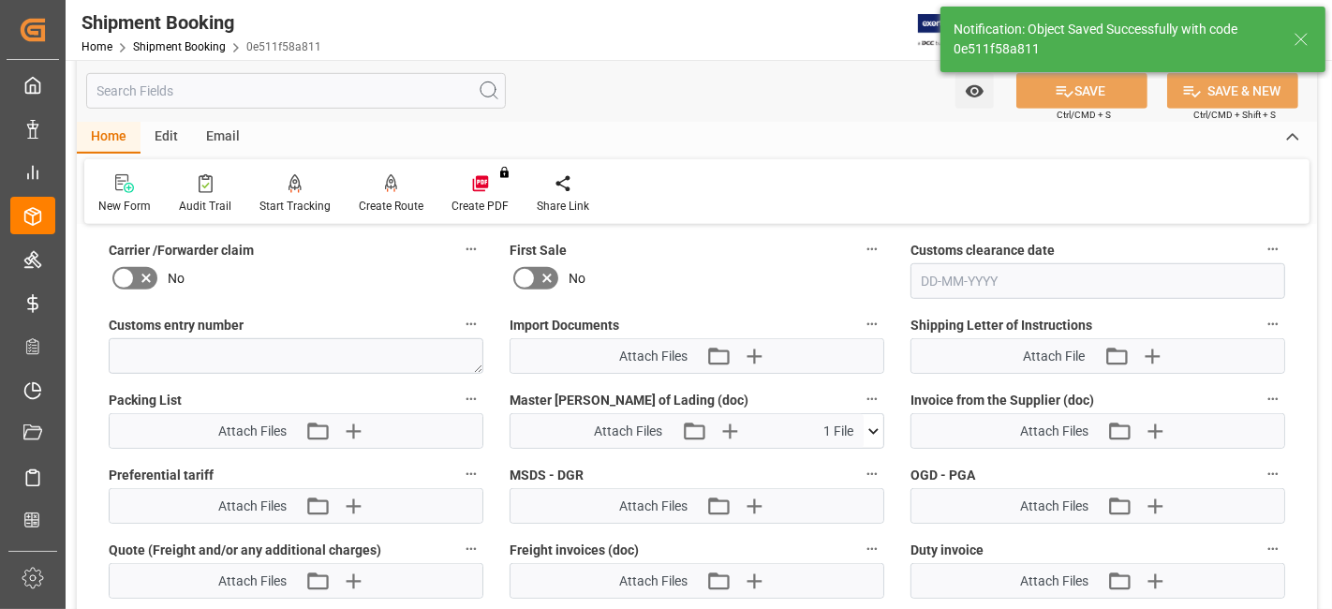
scroll to position [624, 0]
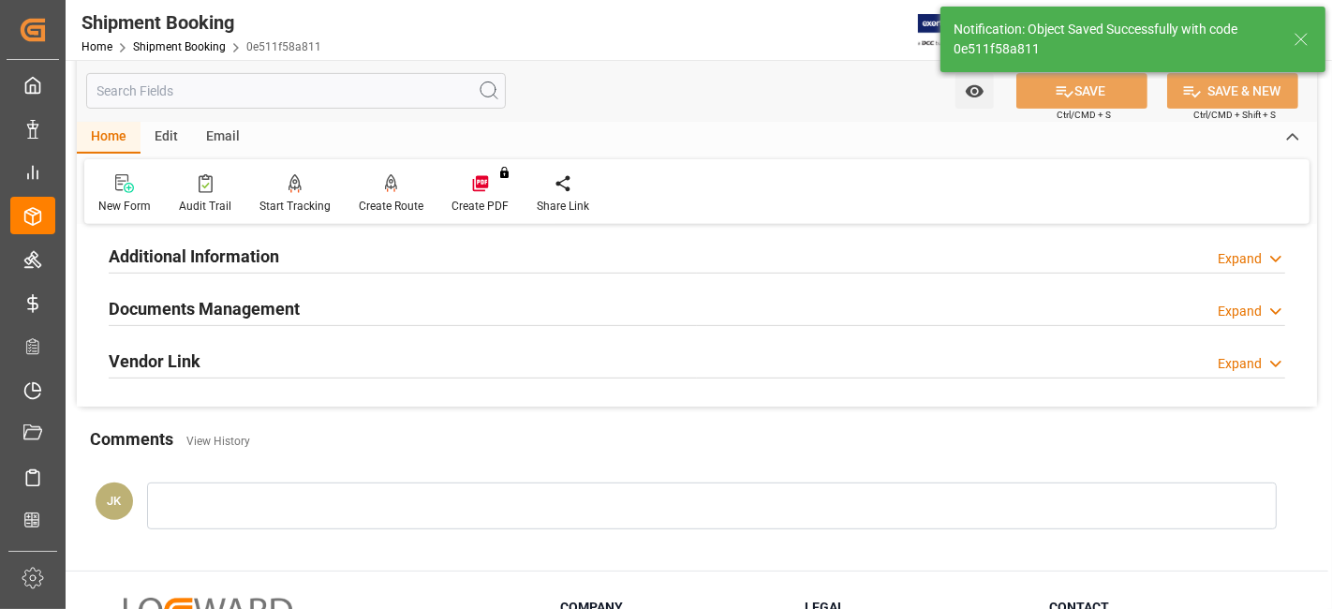
click at [360, 306] on div "Documents Management Expand" at bounding box center [697, 307] width 1177 height 36
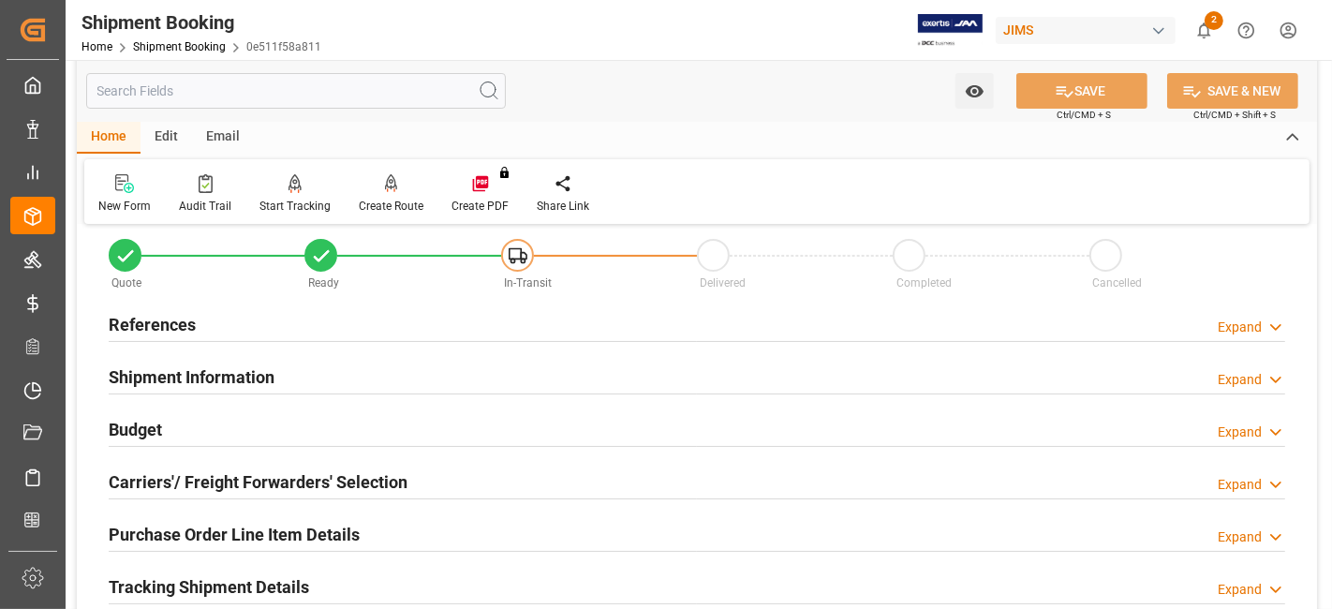
scroll to position [0, 0]
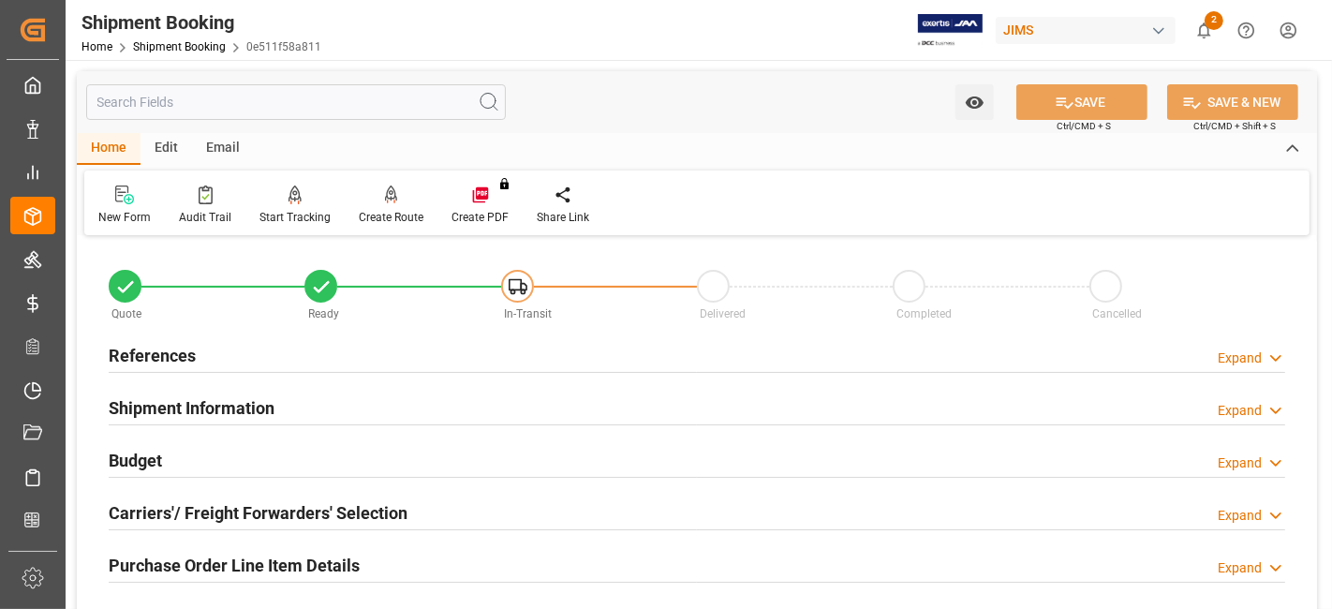
click at [196, 348] on div "References Expand" at bounding box center [697, 354] width 1177 height 36
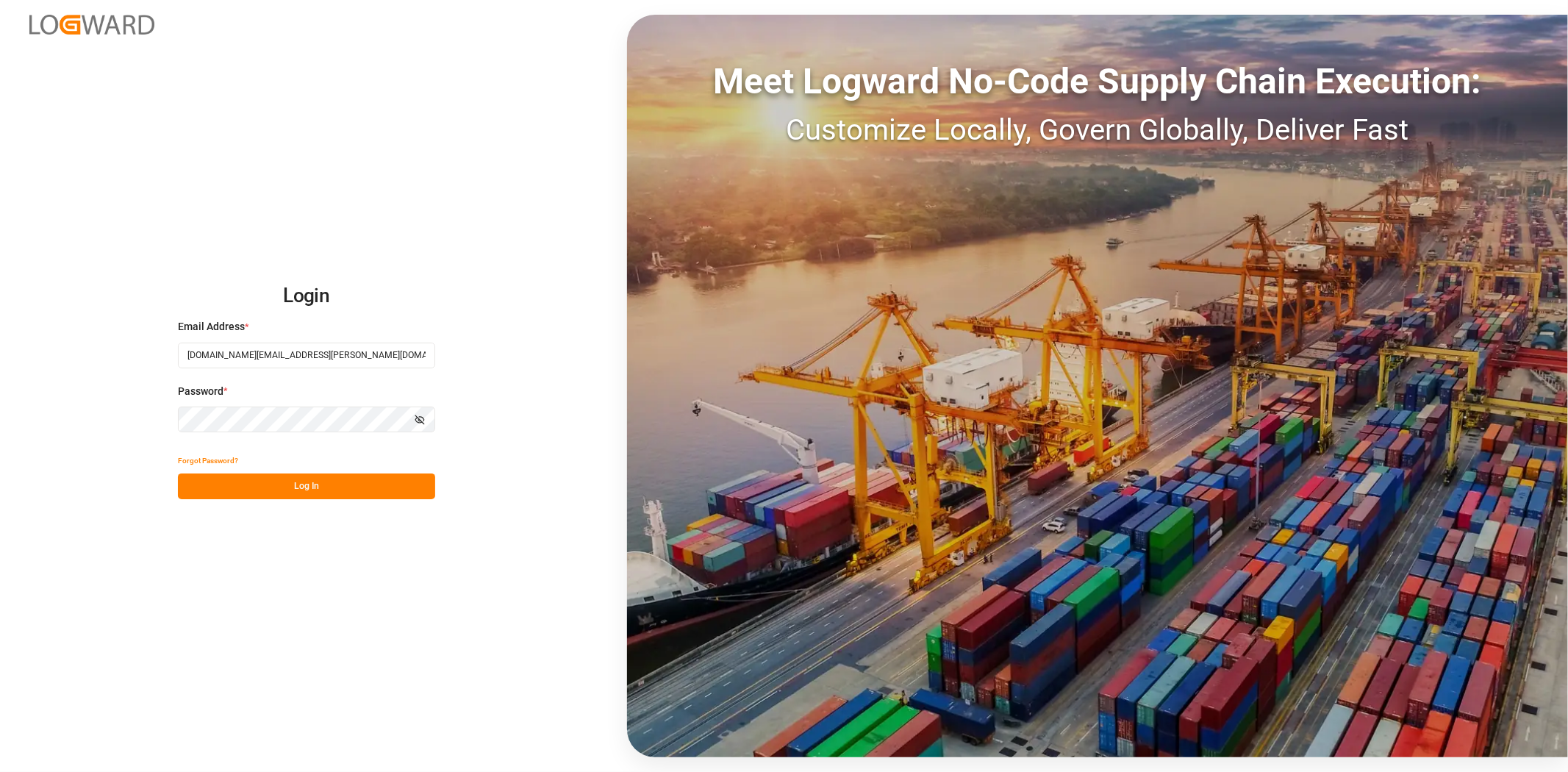
click at [326, 475] on button "Log In" at bounding box center [307, 486] width 257 height 26
